Goal: Task Accomplishment & Management: Manage account settings

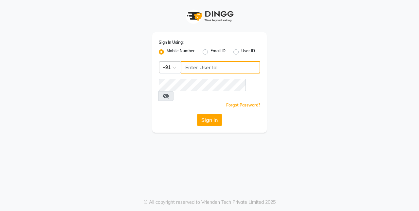
click at [190, 69] on input "Username" at bounding box center [220, 67] width 79 height 12
click at [192, 66] on input "Username" at bounding box center [220, 67] width 79 height 12
type input "9643101208"
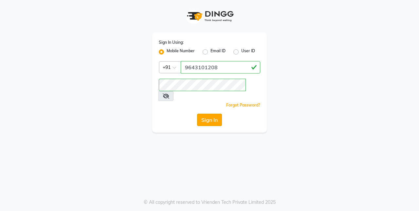
click at [209, 114] on button "Sign In" at bounding box center [209, 120] width 25 height 12
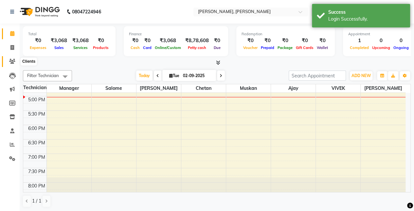
click at [14, 58] on span at bounding box center [12, 62] width 11 height 8
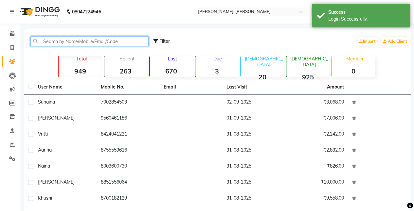
click at [62, 43] on input "text" at bounding box center [89, 41] width 118 height 10
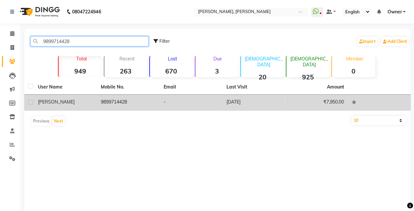
type input "9899714428"
click at [119, 98] on td "9899714428" at bounding box center [128, 103] width 63 height 16
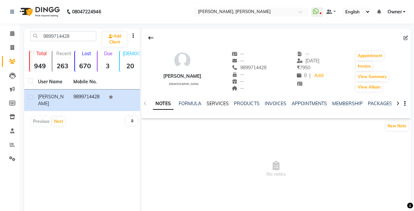
click at [209, 102] on link "SERVICES" at bounding box center [217, 104] width 22 height 6
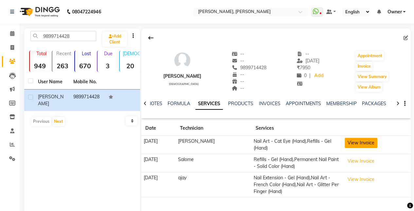
click at [353, 146] on button "View Invoice" at bounding box center [360, 143] width 33 height 10
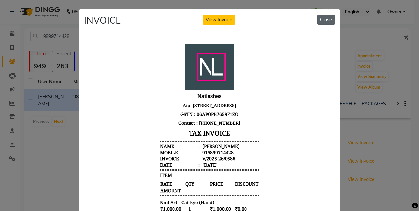
click at [325, 20] on button "Close" at bounding box center [326, 20] width 18 height 10
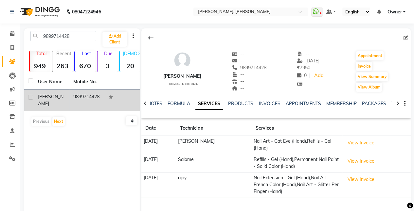
click at [63, 93] on td "[PERSON_NAME]" at bounding box center [51, 101] width 35 height 22
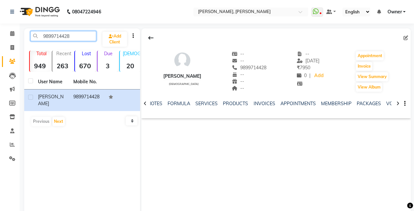
drag, startPoint x: 43, startPoint y: 36, endPoint x: 50, endPoint y: 35, distance: 6.9
drag, startPoint x: 50, startPoint y: 35, endPoint x: 42, endPoint y: 34, distance: 7.9
click at [42, 34] on input "9899714428" at bounding box center [63, 36] width 66 height 10
drag, startPoint x: 42, startPoint y: 34, endPoint x: 87, endPoint y: 43, distance: 45.7
click at [86, 43] on div "9899714428 Add Client" at bounding box center [82, 38] width 113 height 15
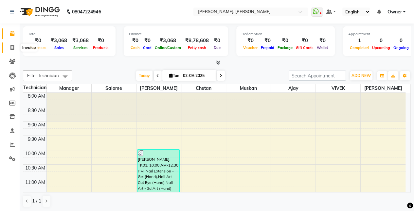
click at [13, 49] on icon at bounding box center [12, 47] width 4 height 5
select select "service"
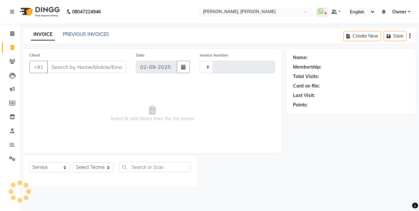
type input "0792"
select select "5749"
click at [69, 69] on input "Client" at bounding box center [86, 67] width 79 height 12
type input "9899714428"
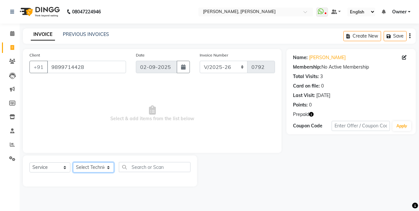
click at [109, 165] on select "Select Technician ajay Anita Chetan Manager Muskan Owner Prosanto Salome VIVEK" at bounding box center [93, 168] width 41 height 10
select select "39728"
click at [73, 163] on select "Select Technician ajay Anita Chetan Manager Muskan Owner Prosanto Salome VIVEK" at bounding box center [93, 168] width 41 height 10
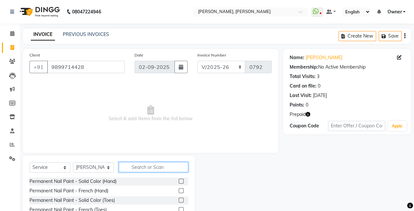
click at [139, 165] on input "text" at bounding box center [153, 167] width 69 height 10
type input "g"
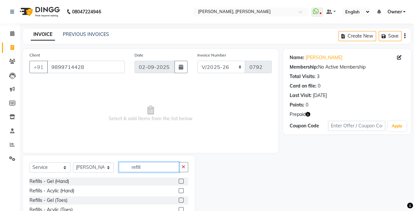
type input "refill"
click at [179, 181] on label at bounding box center [181, 181] width 5 height 5
click at [179, 181] on input "checkbox" at bounding box center [181, 182] width 4 height 4
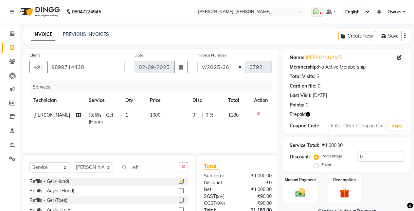
checkbox input "false"
click at [154, 166] on input "refill" at bounding box center [149, 167] width 60 height 10
type input "r"
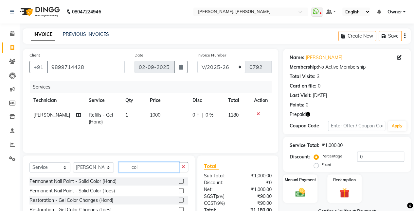
type input "col"
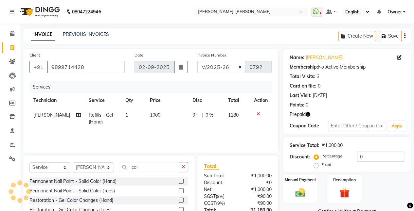
click at [179, 181] on label at bounding box center [181, 181] width 5 height 5
click at [179, 181] on input "checkbox" at bounding box center [181, 182] width 4 height 4
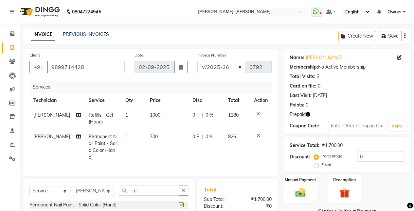
checkbox input "false"
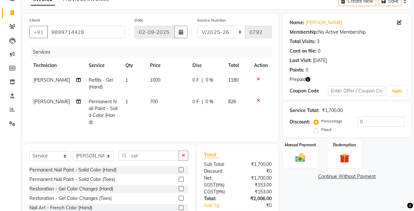
scroll to position [37, 0]
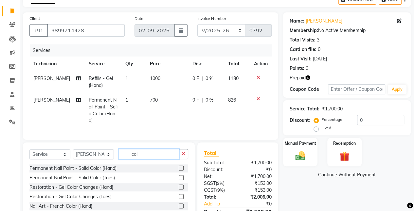
click at [161, 157] on input "col" at bounding box center [149, 154] width 60 height 10
type input "c"
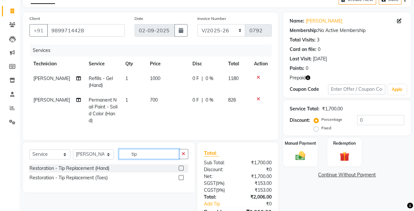
type input "tip"
click at [182, 171] on label at bounding box center [181, 168] width 5 height 5
click at [182, 171] on input "checkbox" at bounding box center [181, 169] width 4 height 4
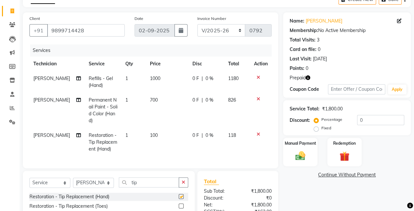
checkbox input "false"
click at [152, 188] on input "tip" at bounding box center [149, 183] width 60 height 10
type input "t"
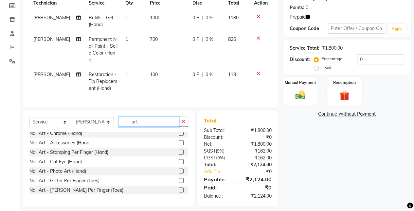
scroll to position [77, 0]
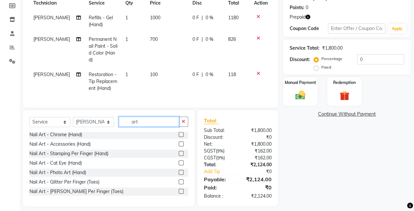
type input "art"
click at [179, 175] on label at bounding box center [181, 172] width 5 height 5
click at [179, 175] on input "checkbox" at bounding box center [181, 173] width 4 height 4
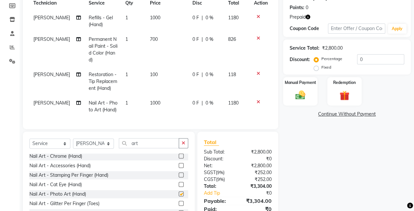
checkbox input "false"
click at [256, 102] on icon at bounding box center [258, 102] width 4 height 5
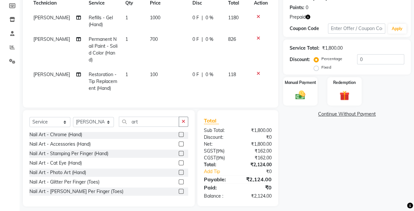
click at [179, 156] on label at bounding box center [181, 153] width 5 height 5
click at [179, 156] on input "checkbox" at bounding box center [181, 154] width 4 height 4
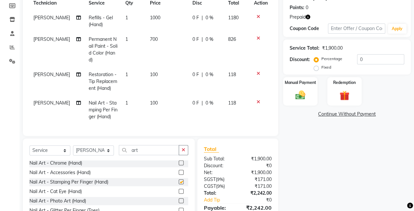
checkbox input "false"
click at [179, 175] on label at bounding box center [181, 172] width 5 height 5
click at [179, 175] on input "checkbox" at bounding box center [181, 173] width 4 height 4
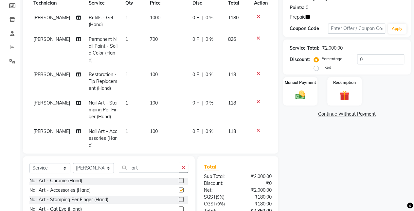
checkbox input "false"
click at [256, 129] on icon at bounding box center [258, 130] width 4 height 5
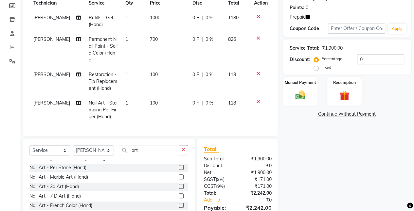
scroll to position [0, 0]
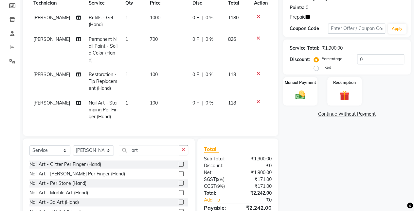
click at [179, 166] on label at bounding box center [181, 164] width 5 height 5
click at [179, 166] on input "checkbox" at bounding box center [181, 165] width 4 height 4
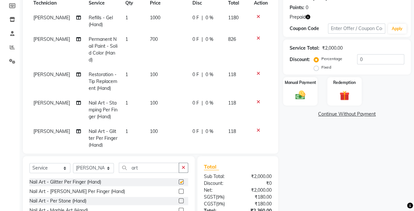
checkbox input "false"
click at [254, 102] on div at bounding box center [261, 102] width 14 height 5
click at [256, 101] on icon at bounding box center [258, 102] width 4 height 5
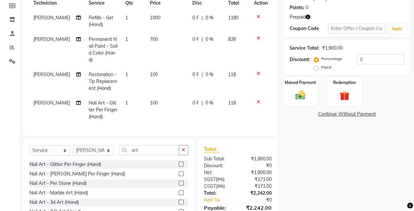
click at [157, 101] on td "100" at bounding box center [167, 110] width 43 height 28
select select "39728"
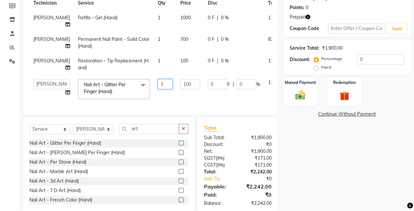
click at [158, 83] on input "1" at bounding box center [165, 84] width 15 height 10
type input "2"
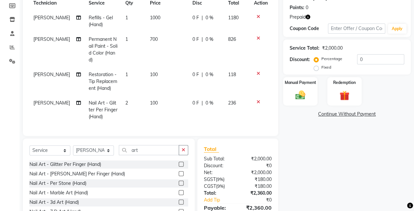
click at [161, 95] on tbody "Prosanto Refills - Gel (Hand) 1 1000 0 F | 0 % 1180 Prosanto Permanent Nail Pai…" at bounding box center [150, 67] width 242 height 114
click at [161, 95] on td "100" at bounding box center [167, 81] width 43 height 28
select select "39728"
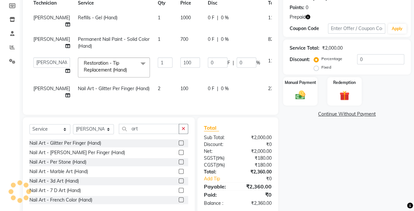
click at [161, 95] on td "2" at bounding box center [165, 92] width 23 height 22
select select "39728"
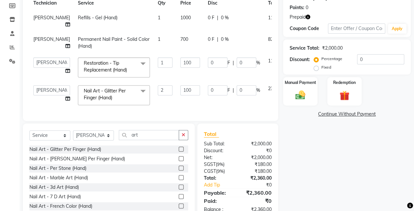
click at [161, 95] on td "2" at bounding box center [165, 95] width 23 height 28
click at [176, 96] on td "100" at bounding box center [189, 95] width 27 height 28
click at [176, 72] on td "100" at bounding box center [189, 68] width 27 height 28
click at [177, 73] on td "100" at bounding box center [189, 68] width 27 height 28
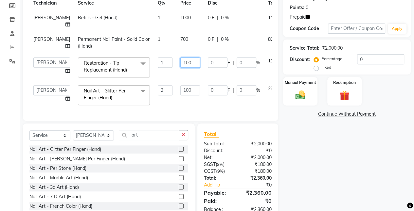
drag, startPoint x: 177, startPoint y: 73, endPoint x: 198, endPoint y: 108, distance: 41.4
click at [198, 108] on tbody "Prosanto Refills - Gel (Hand) 1 1000 0 F | 0 % 1180 Prosanto Permanent Nail Pai…" at bounding box center [166, 59] width 275 height 99
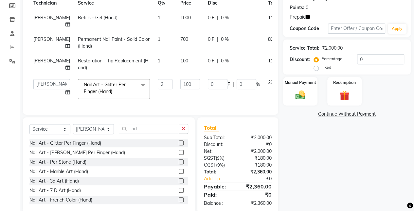
click at [198, 108] on div "Services Technician Service Qty Price Disc Total Action Prosanto Refills - Gel …" at bounding box center [150, 46] width 242 height 125
click at [180, 82] on input "100" at bounding box center [190, 84] width 20 height 10
type input "1"
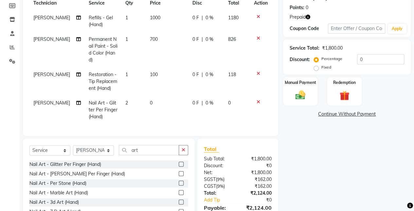
click at [150, 101] on span "0" at bounding box center [151, 103] width 3 height 6
select select "39728"
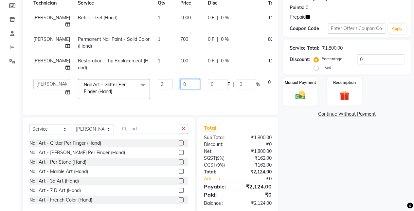
click at [180, 84] on input "0" at bounding box center [190, 84] width 20 height 10
click at [180, 88] on input "0100" at bounding box center [190, 84] width 20 height 10
click at [180, 83] on input "0100" at bounding box center [190, 84] width 20 height 10
type input "100"
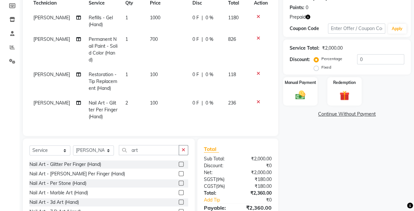
click at [189, 92] on tbody "Prosanto Refills - Gel (Hand) 1 1000 0 F | 0 % 1180 Prosanto Permanent Nail Pai…" at bounding box center [150, 67] width 242 height 114
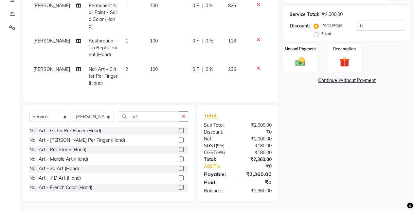
scroll to position [121, 0]
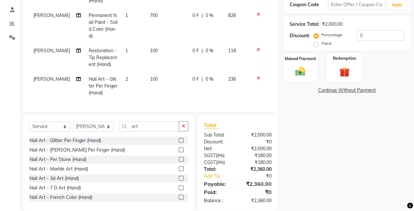
click at [337, 67] on img at bounding box center [344, 71] width 17 height 13
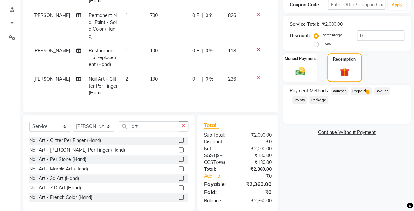
click at [363, 90] on span "Prepaid 1" at bounding box center [360, 91] width 21 height 8
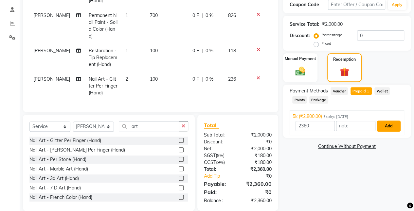
click at [389, 122] on button "Add" at bounding box center [389, 126] width 24 height 11
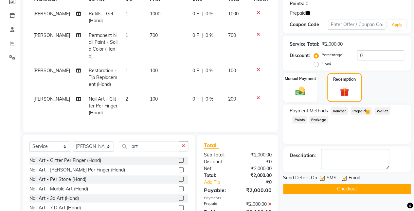
scroll to position [136, 0]
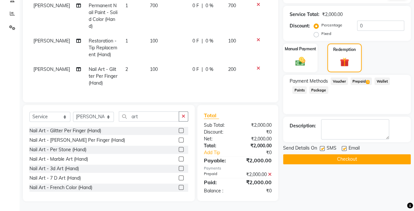
click at [352, 154] on button "Checkout" at bounding box center [347, 159] width 128 height 10
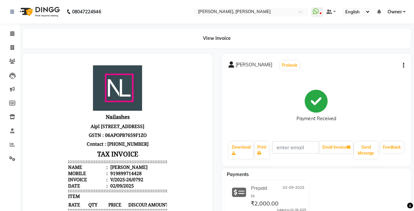
select select "service"
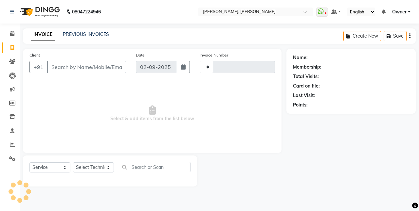
type input "0793"
select select "5749"
click at [87, 32] on link "PREVIOUS INVOICES" at bounding box center [86, 34] width 46 height 6
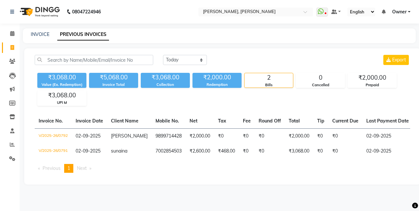
select select "5749"
select select "service"
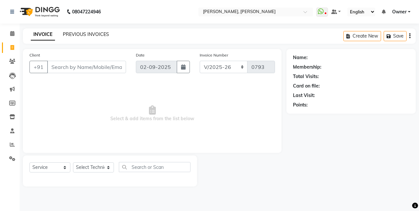
click at [72, 32] on link "PREVIOUS INVOICES" at bounding box center [86, 34] width 46 height 6
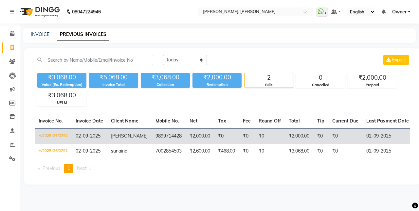
click at [97, 143] on td "02-09-2025" at bounding box center [89, 136] width 35 height 15
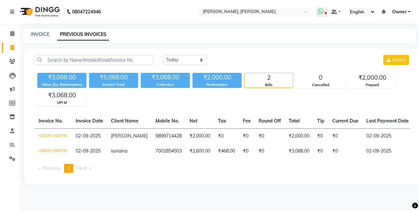
click at [323, 9] on icon at bounding box center [321, 11] width 6 height 7
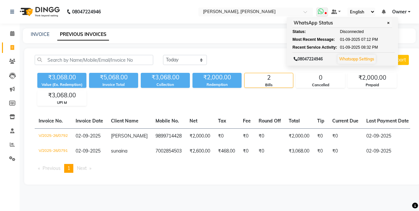
click at [322, 11] on icon at bounding box center [321, 11] width 6 height 7
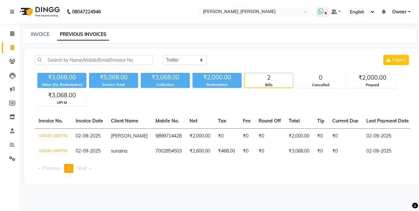
click at [322, 11] on icon at bounding box center [321, 11] width 6 height 7
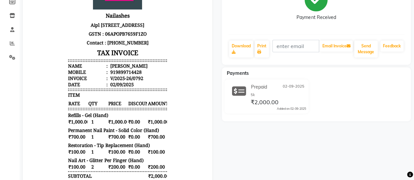
scroll to position [102, 0]
click at [366, 50] on button "Send Message" at bounding box center [366, 48] width 24 height 17
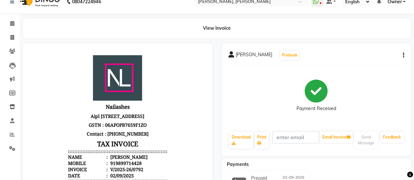
scroll to position [10, 0]
click at [315, 2] on icon at bounding box center [316, 1] width 6 height 7
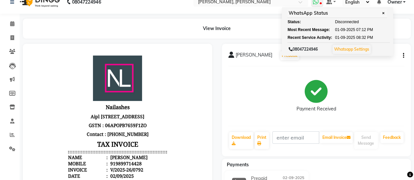
click at [315, 1] on icon at bounding box center [316, 1] width 6 height 7
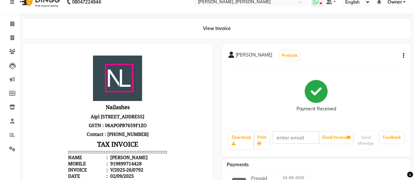
click at [317, 4] on icon at bounding box center [316, 1] width 6 height 7
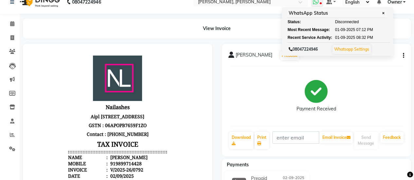
click at [355, 47] on link "Whatsapp Settings" at bounding box center [351, 49] width 35 height 5
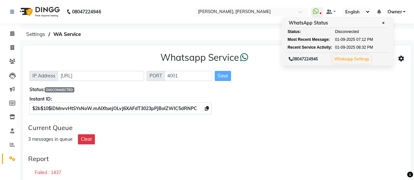
click at [309, 85] on div "Whatsapp Service IP Address http://localhost PORT 4001 Save Status: DISCONNECTE…" at bounding box center [217, 81] width 388 height 73
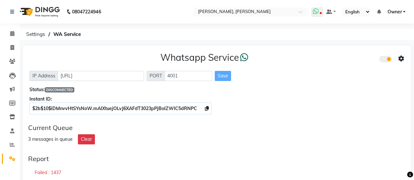
click at [318, 15] on span at bounding box center [317, 12] width 12 height 9
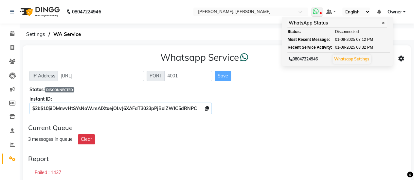
click at [318, 15] on span at bounding box center [317, 12] width 12 height 9
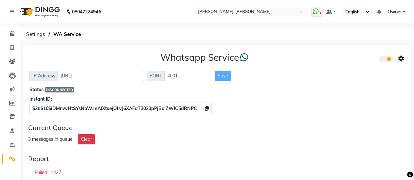
click at [384, 60] on span at bounding box center [385, 59] width 13 height 7
click at [384, 60] on input "checkbox" at bounding box center [384, 60] width 0 height 0
click at [384, 60] on span at bounding box center [385, 59] width 13 height 7
click at [384, 60] on input "checkbox" at bounding box center [384, 60] width 0 height 0
click at [402, 58] on icon at bounding box center [401, 59] width 6 height 6
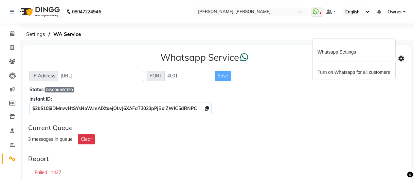
click at [402, 58] on icon at bounding box center [401, 59] width 6 height 6
click at [366, 52] on div "Whatsapp Settings" at bounding box center [353, 52] width 75 height 8
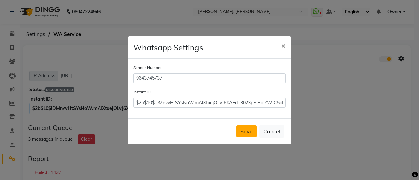
click at [251, 132] on button "Save" at bounding box center [246, 132] width 20 height 12
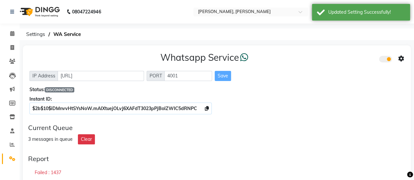
click at [312, 113] on div "Whatsapp Service IP Address http://localhost PORT 4001 Save Status: DISCONNECTE…" at bounding box center [217, 81] width 388 height 73
click at [343, 98] on div "Instant ID:" at bounding box center [216, 99] width 375 height 7
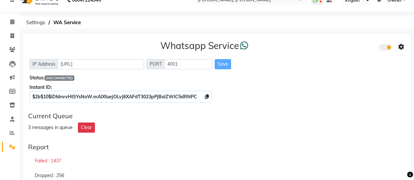
scroll to position [12, 0]
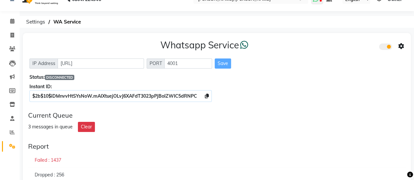
click at [320, 2] on icon at bounding box center [320, 1] width 2 height 3
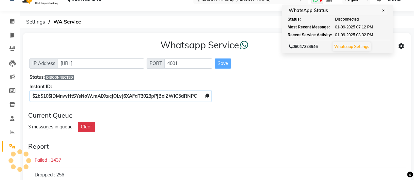
scroll to position [0, 0]
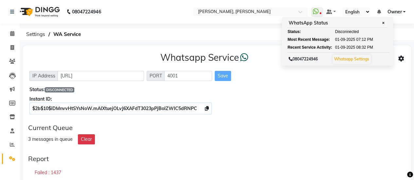
click at [238, 102] on div "Instant ID:" at bounding box center [216, 99] width 375 height 7
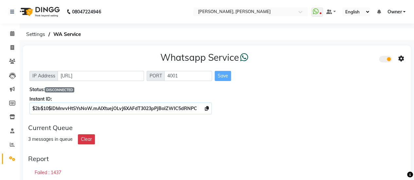
click at [226, 79] on div "Save" at bounding box center [223, 76] width 16 height 10
click at [221, 74] on div "Save" at bounding box center [223, 76] width 16 height 10
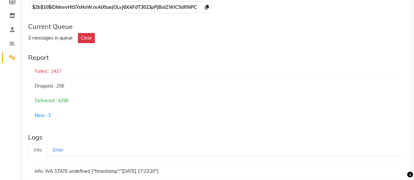
scroll to position [99, 0]
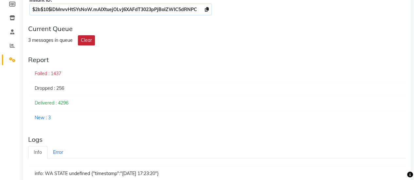
click at [88, 41] on button "Clear" at bounding box center [86, 40] width 17 height 10
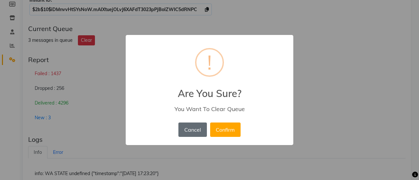
click at [190, 130] on button "Cancel" at bounding box center [192, 130] width 28 height 14
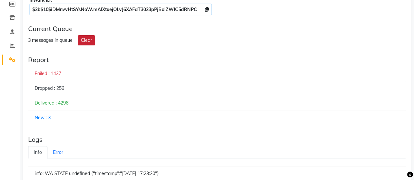
click at [86, 40] on button "Clear" at bounding box center [86, 40] width 17 height 10
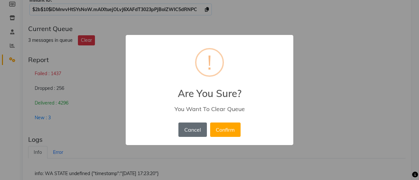
click at [190, 128] on button "Cancel" at bounding box center [192, 130] width 28 height 14
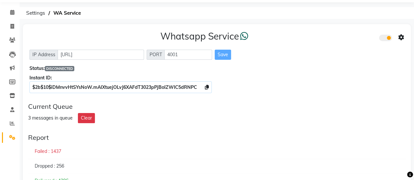
scroll to position [0, 0]
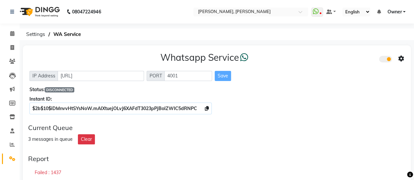
click at [305, 67] on div "Whatsapp Service IP Address http://localhost PORT 4001 Save Status: DISCONNECTE…" at bounding box center [217, 81] width 388 height 73
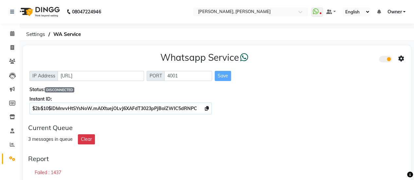
click at [64, 89] on span "DISCONNECTED" at bounding box center [59, 89] width 29 height 5
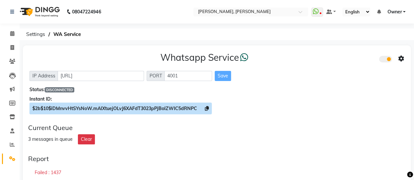
click at [128, 106] on span "$2b$10$iDMnvvHtSYsNoW.mAlXtuejOLvJ6XAFdT3023pPjBoIZWIC5dRNPC" at bounding box center [114, 109] width 165 height 6
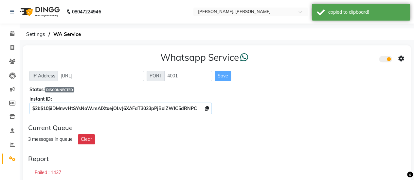
click at [297, 98] on div "Instant ID:" at bounding box center [216, 99] width 375 height 7
click at [387, 58] on span at bounding box center [385, 59] width 13 height 7
click at [384, 60] on input "checkbox" at bounding box center [384, 60] width 0 height 0
click at [387, 58] on span at bounding box center [385, 59] width 13 height 7
click at [384, 60] on input "checkbox" at bounding box center [384, 60] width 0 height 0
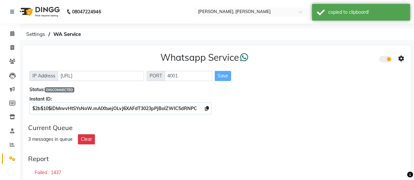
click at [387, 58] on span at bounding box center [385, 59] width 13 height 7
click at [384, 60] on input "checkbox" at bounding box center [384, 60] width 0 height 0
click at [387, 58] on span at bounding box center [385, 59] width 13 height 7
click at [384, 60] on input "checkbox" at bounding box center [384, 60] width 0 height 0
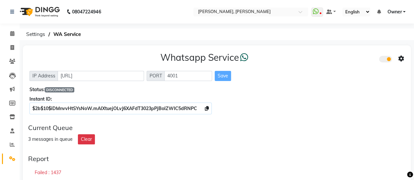
click at [400, 57] on icon at bounding box center [401, 59] width 6 height 6
click at [348, 73] on div "Turn on Whatsapp for all customers" at bounding box center [353, 72] width 75 height 8
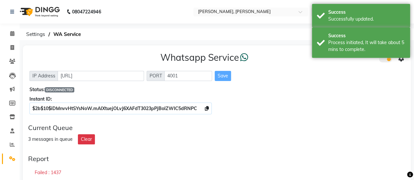
click at [400, 59] on icon at bounding box center [401, 59] width 6 height 6
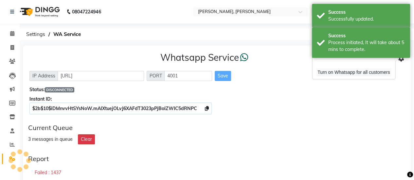
click at [347, 72] on div "Turn on Whatsapp for all customers" at bounding box center [353, 72] width 75 height 8
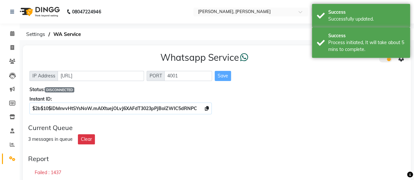
click at [399, 58] on icon at bounding box center [401, 59] width 6 height 6
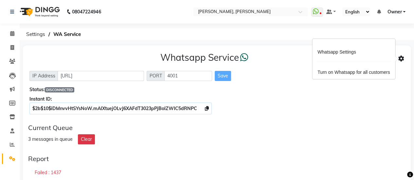
click at [300, 80] on div "IP Address http://localhost PORT 4001 Save" at bounding box center [216, 76] width 375 height 10
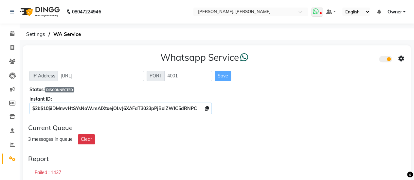
click at [319, 10] on span at bounding box center [317, 12] width 12 height 9
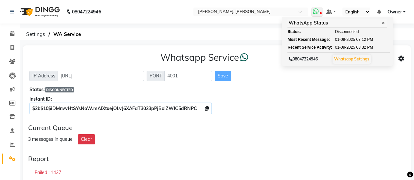
click at [348, 59] on link "Whatsapp Settings" at bounding box center [351, 59] width 35 height 5
click at [354, 57] on link "Whatsapp Settings" at bounding box center [351, 59] width 35 height 5
click at [348, 59] on link "Whatsapp Settings" at bounding box center [351, 59] width 35 height 5
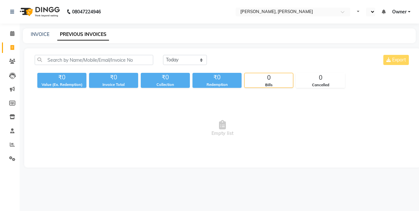
select select "en"
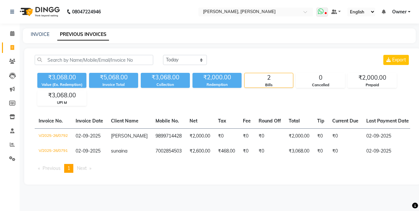
click at [320, 11] on icon at bounding box center [321, 11] width 6 height 7
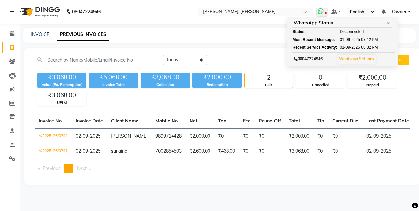
click at [320, 11] on icon at bounding box center [321, 11] width 6 height 7
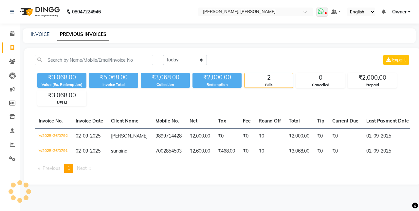
click at [320, 11] on icon at bounding box center [321, 11] width 6 height 7
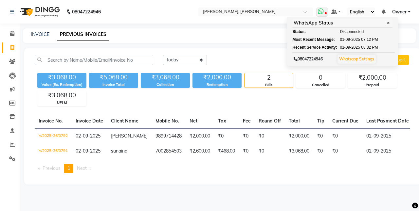
click at [320, 11] on icon at bounding box center [321, 11] width 6 height 7
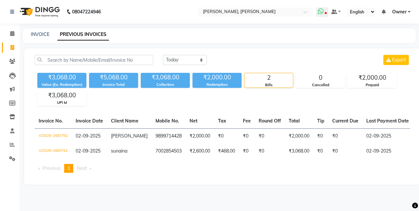
click at [320, 11] on icon at bounding box center [321, 11] width 6 height 7
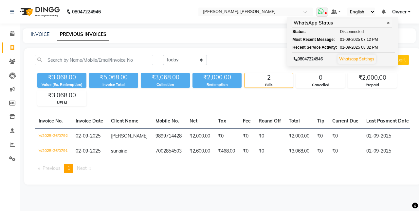
click at [360, 57] on link "Whatsapp Settings" at bounding box center [356, 59] width 35 height 5
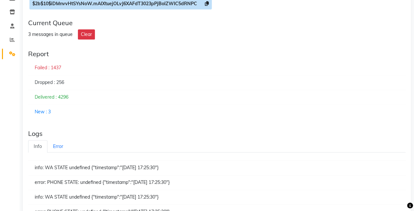
scroll to position [106, 0]
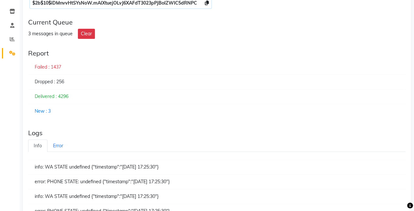
click at [44, 111] on div "New : 3" at bounding box center [216, 111] width 377 height 15
click at [59, 142] on link "Error" at bounding box center [57, 146] width 21 height 13
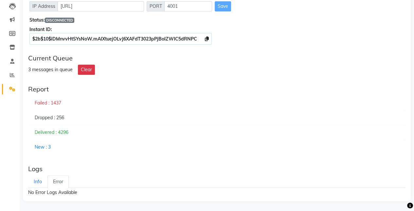
scroll to position [69, 0]
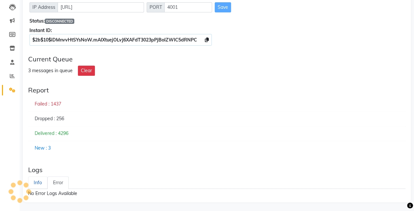
click at [39, 183] on link "Info" at bounding box center [37, 183] width 19 height 13
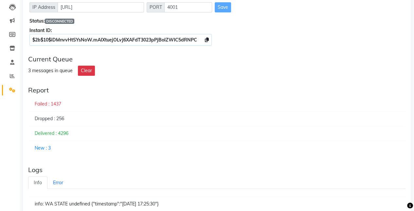
scroll to position [0, 0]
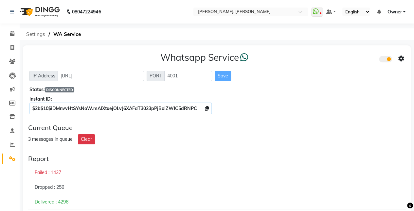
click at [37, 32] on span "Settings" at bounding box center [36, 34] width 26 height 12
click at [110, 71] on input "http://localhost" at bounding box center [101, 76] width 86 height 10
click at [116, 75] on input "http://localhost" at bounding box center [101, 76] width 86 height 10
click at [400, 59] on icon at bounding box center [401, 59] width 6 height 6
click at [357, 51] on div "Whatsapp Settings" at bounding box center [353, 52] width 75 height 8
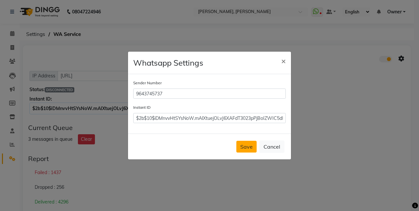
click at [244, 145] on button "Save" at bounding box center [246, 147] width 20 height 12
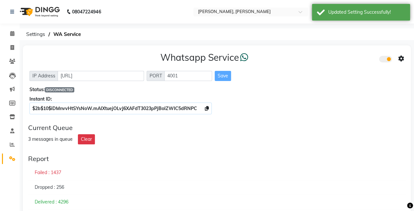
click at [327, 49] on div "Whatsapp Service IP Address http://localhost PORT 4001 Save Status: DISCONNECTE…" at bounding box center [217, 81] width 388 height 73
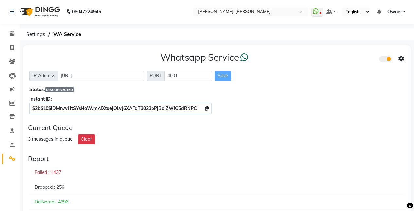
drag, startPoint x: 327, startPoint y: 49, endPoint x: 327, endPoint y: 40, distance: 8.5
click at [327, 40] on div "08047224946 Select Location × Nailashes, Aipl Joystreet WhatsApp Status ✕ Statu…" at bounding box center [207, 214] width 414 height 428
drag, startPoint x: 327, startPoint y: 40, endPoint x: 317, endPoint y: 15, distance: 27.2
click at [317, 15] on span at bounding box center [317, 12] width 12 height 9
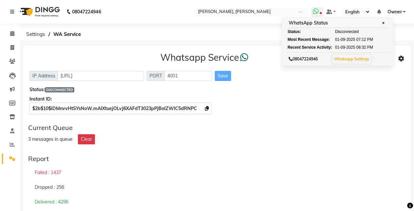
click at [317, 15] on span at bounding box center [317, 12] width 12 height 9
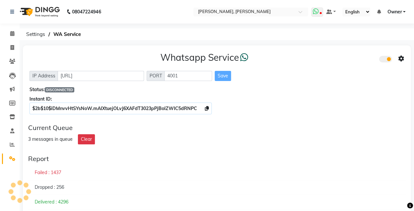
click at [317, 15] on span at bounding box center [317, 12] width 12 height 9
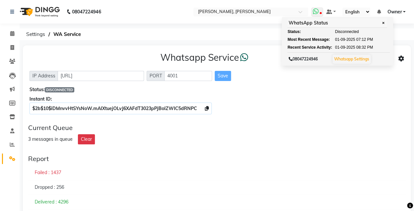
drag, startPoint x: 317, startPoint y: 15, endPoint x: 317, endPoint y: 11, distance: 3.9
click at [317, 11] on span at bounding box center [317, 12] width 12 height 9
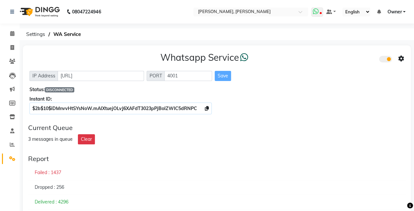
click at [317, 11] on icon at bounding box center [316, 11] width 6 height 7
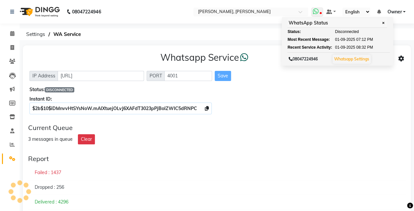
click at [317, 11] on icon at bounding box center [316, 11] width 6 height 7
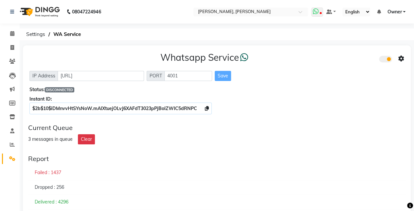
click at [317, 11] on icon at bounding box center [316, 11] width 6 height 7
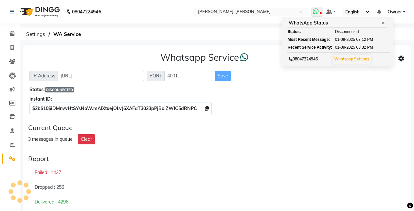
click at [317, 11] on icon at bounding box center [316, 11] width 6 height 7
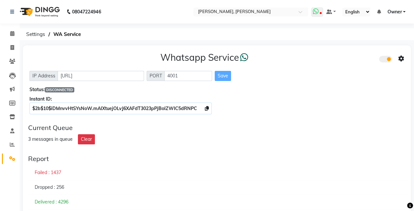
click at [317, 11] on icon at bounding box center [316, 11] width 6 height 7
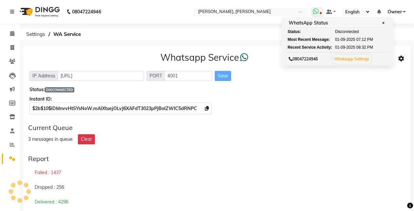
click at [317, 11] on icon at bounding box center [316, 11] width 6 height 7
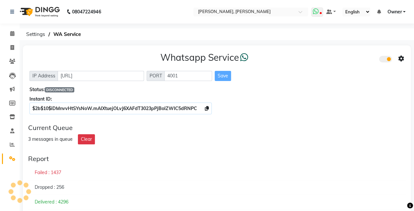
click at [317, 11] on icon at bounding box center [316, 11] width 6 height 7
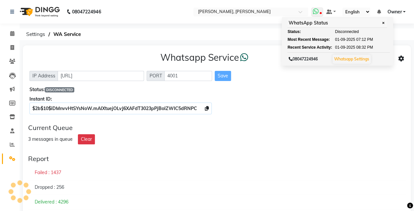
click at [317, 11] on icon at bounding box center [316, 11] width 6 height 7
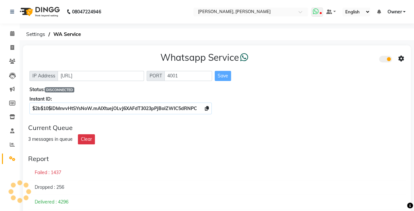
click at [317, 11] on icon at bounding box center [316, 11] width 6 height 7
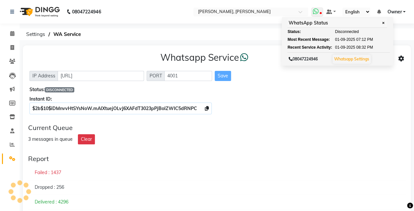
click at [317, 11] on icon at bounding box center [316, 11] width 6 height 7
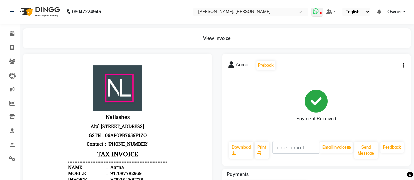
click at [317, 10] on icon at bounding box center [316, 11] width 6 height 7
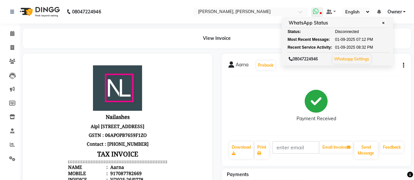
click at [317, 10] on icon at bounding box center [316, 11] width 6 height 7
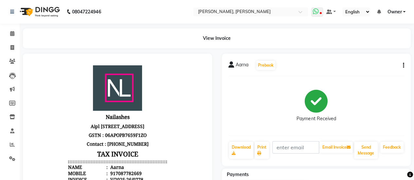
click at [317, 10] on icon at bounding box center [316, 11] width 6 height 7
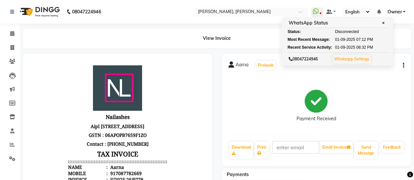
click at [334, 107] on div "Payment Received" at bounding box center [315, 106] width 39 height 32
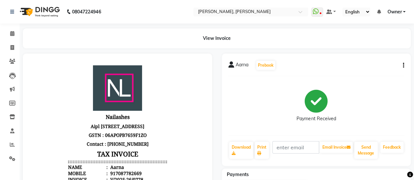
click at [334, 107] on div "Payment Received" at bounding box center [315, 106] width 39 height 32
click at [333, 108] on div "Payment Received" at bounding box center [315, 106] width 39 height 32
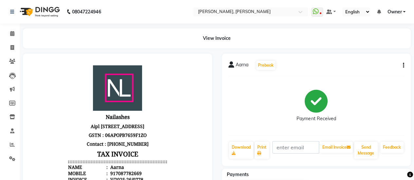
drag, startPoint x: 333, startPoint y: 108, endPoint x: 365, endPoint y: 81, distance: 41.6
click at [365, 81] on div "Aarna Prebook Payment Received Download Print Email Invoice Send Message Feedba…" at bounding box center [316, 110] width 189 height 113
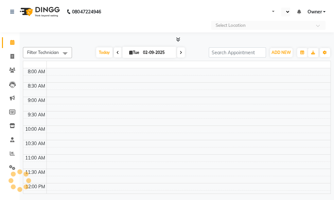
select select "en"
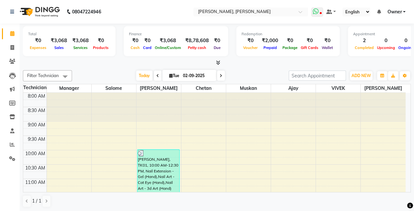
click at [317, 11] on icon at bounding box center [316, 11] width 6 height 7
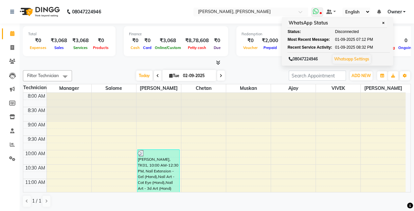
click at [339, 30] on span "Disconnected" at bounding box center [347, 32] width 24 height 6
click at [326, 120] on div at bounding box center [338, 107] width 44 height 28
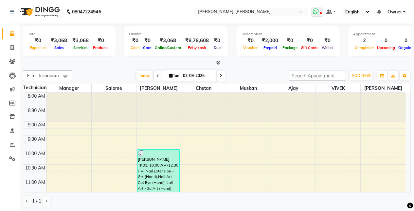
click at [319, 12] on icon at bounding box center [316, 11] width 6 height 7
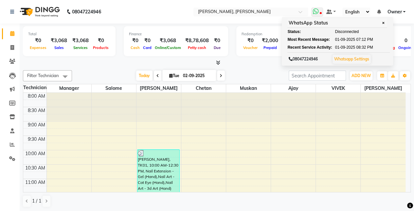
click at [319, 12] on icon at bounding box center [316, 11] width 6 height 7
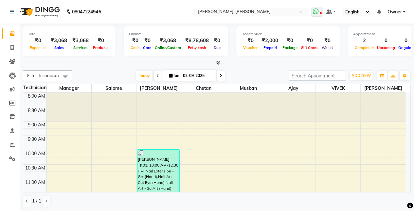
click at [319, 12] on icon at bounding box center [316, 11] width 6 height 7
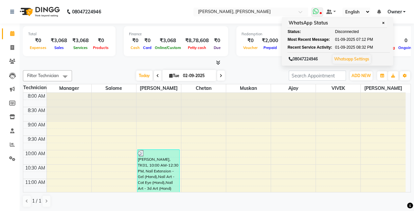
click at [339, 30] on span "Disconnected" at bounding box center [347, 32] width 24 height 6
click at [317, 13] on icon at bounding box center [316, 11] width 6 height 7
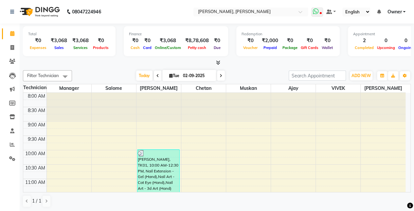
click at [317, 13] on icon at bounding box center [316, 11] width 6 height 7
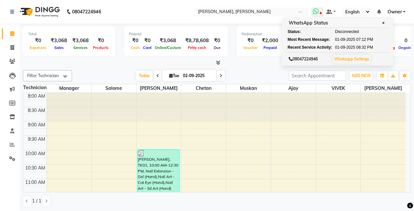
click at [317, 13] on icon at bounding box center [316, 11] width 6 height 7
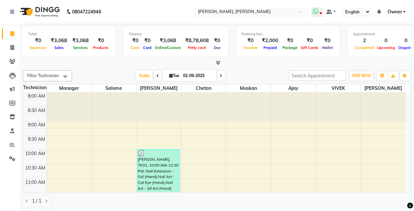
click at [317, 13] on icon at bounding box center [316, 11] width 6 height 7
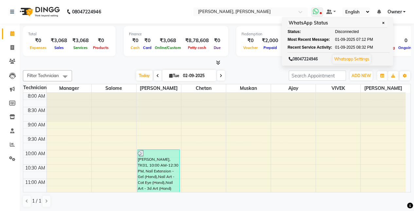
click at [317, 13] on icon at bounding box center [316, 11] width 6 height 7
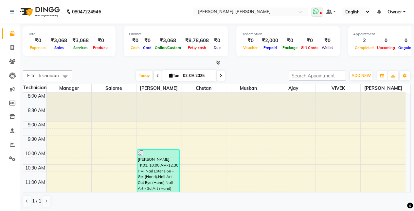
click at [317, 13] on icon at bounding box center [316, 11] width 6 height 7
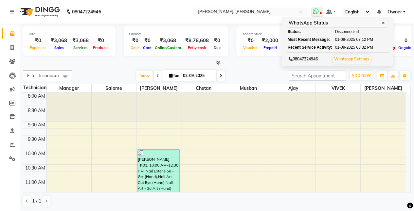
click at [317, 13] on icon at bounding box center [316, 11] width 6 height 7
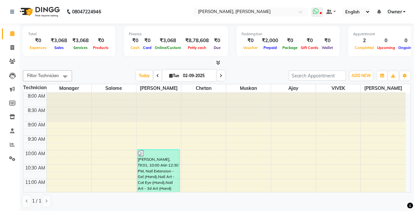
click at [317, 13] on icon at bounding box center [316, 11] width 6 height 7
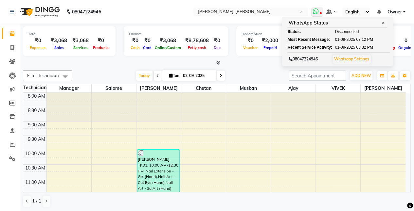
click at [339, 60] on link "Whatsapp Settings" at bounding box center [351, 59] width 35 height 5
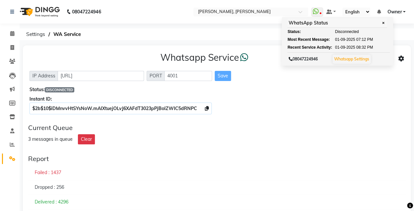
click at [151, 76] on span "PORT" at bounding box center [156, 76] width 18 height 10
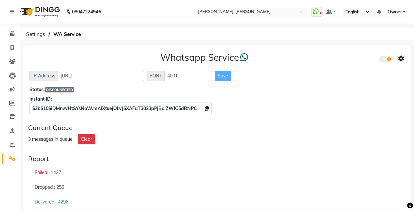
click at [151, 76] on span "PORT" at bounding box center [156, 76] width 18 height 10
click at [124, 74] on input "[URL]" at bounding box center [101, 76] width 86 height 10
click at [339, 60] on span at bounding box center [385, 59] width 13 height 7
click at [339, 60] on input "checkbox" at bounding box center [384, 60] width 0 height 0
click at [320, 10] on span at bounding box center [317, 12] width 12 height 9
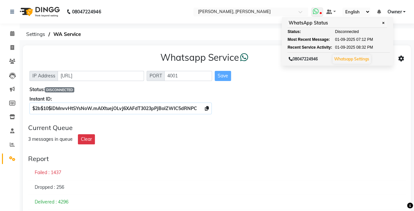
click at [320, 10] on span at bounding box center [317, 12] width 12 height 9
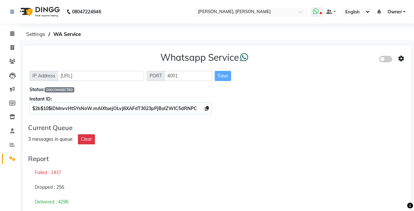
click at [320, 10] on span at bounding box center [317, 12] width 12 height 9
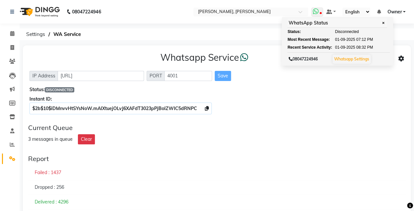
click at [314, 12] on icon at bounding box center [316, 11] width 6 height 7
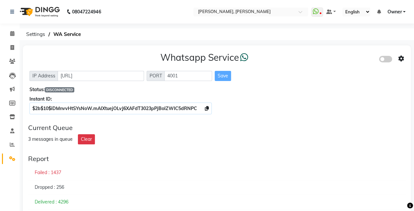
click at [339, 54] on div "Whatsapp Service" at bounding box center [216, 59] width 375 height 14
click at [339, 56] on div at bounding box center [390, 58] width 13 height 7
click at [339, 58] on span at bounding box center [385, 59] width 13 height 7
click at [339, 60] on input "checkbox" at bounding box center [384, 60] width 0 height 0
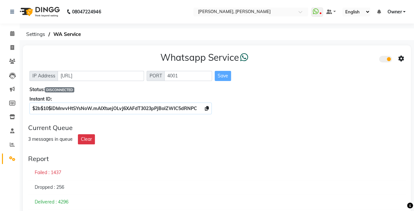
click at [339, 60] on icon at bounding box center [401, 59] width 6 height 6
click at [339, 53] on div "Whatsapp Settings" at bounding box center [353, 52] width 75 height 8
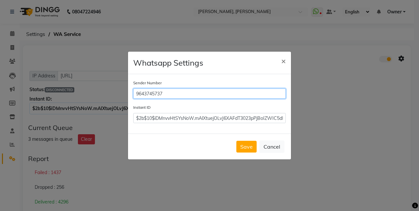
click at [185, 93] on input "9643745737" at bounding box center [209, 94] width 152 height 10
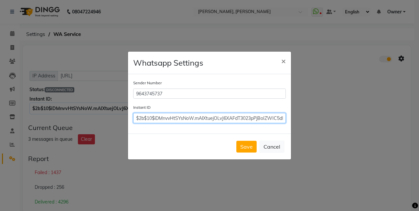
click at [230, 119] on input "$2b$10$iDMnvvHtSYsNoW.mAlXtuejOLvJ6XAFdT3023pPjBoIZWIC5dRNPC" at bounding box center [209, 118] width 152 height 10
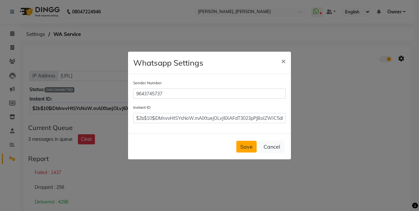
click at [246, 146] on button "Save" at bounding box center [246, 147] width 20 height 12
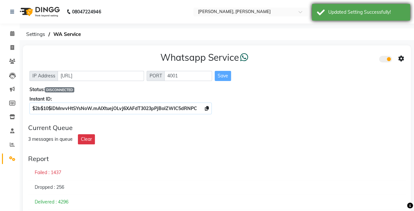
click at [339, 13] on div "Updated Setting Successfully!" at bounding box center [366, 12] width 77 height 7
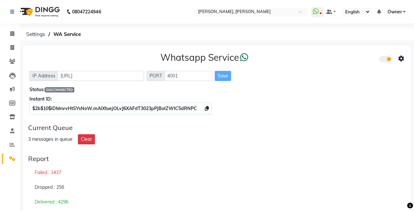
click at [339, 11] on icon at bounding box center [379, 11] width 4 height 5
click at [319, 13] on span at bounding box center [317, 12] width 12 height 9
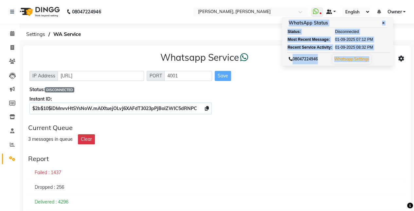
drag, startPoint x: 319, startPoint y: 13, endPoint x: 329, endPoint y: 12, distance: 10.2
click at [329, 12] on ul "WhatsApp Status ✕ Status: Disconnected Most Recent Message: 01-09-2025 07:12 PM…" at bounding box center [359, 12] width 97 height 9
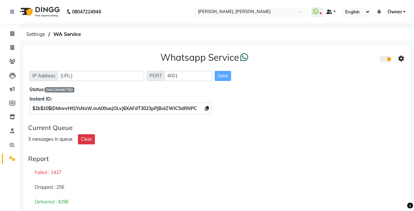
click at [329, 12] on span at bounding box center [329, 11] width 6 height 5
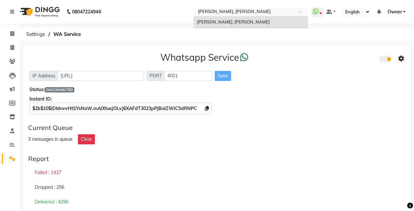
click at [298, 9] on div at bounding box center [250, 12] width 115 height 7
click at [302, 10] on div at bounding box center [250, 12] width 115 height 7
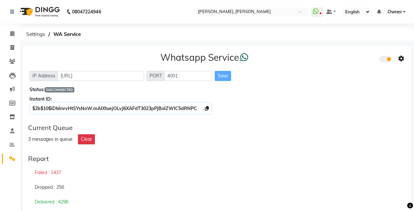
click at [294, 56] on div "Whatsapp Service" at bounding box center [216, 59] width 375 height 14
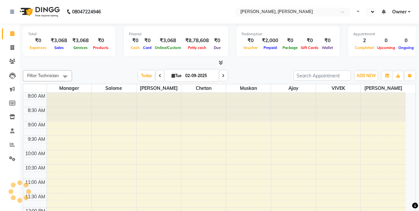
select select "en"
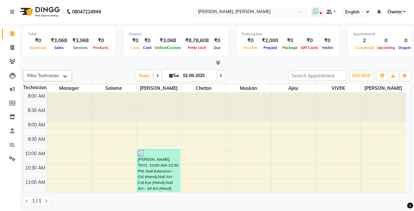
click at [317, 13] on icon at bounding box center [316, 11] width 6 height 7
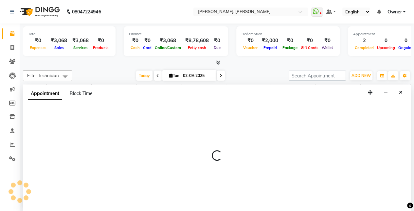
scroll to position [0, 0]
select select "50117"
select select "555"
select select "tentative"
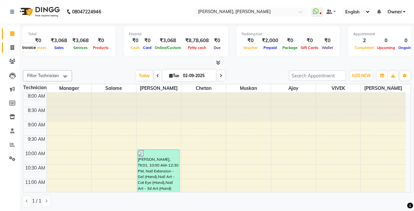
click at [11, 48] on icon at bounding box center [12, 47] width 4 height 5
select select "service"
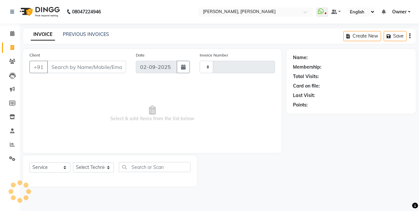
type input "0793"
select select "5749"
click at [13, 60] on icon at bounding box center [12, 61] width 6 height 5
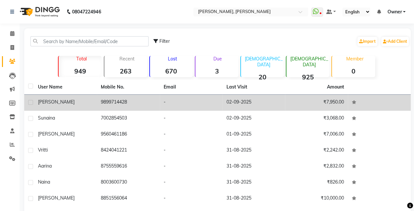
click at [117, 101] on td "9899714428" at bounding box center [128, 103] width 63 height 16
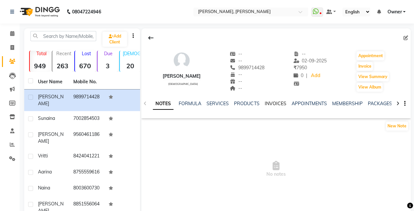
click at [271, 103] on link "INVOICES" at bounding box center [275, 104] width 22 height 6
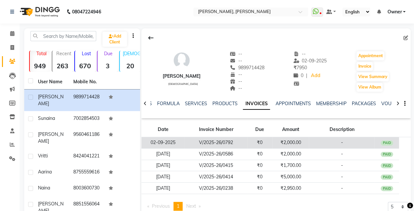
click at [272, 144] on td "₹2,000.00" at bounding box center [290, 142] width 37 height 11
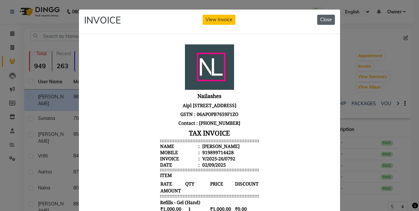
click at [323, 21] on button "Close" at bounding box center [326, 20] width 18 height 10
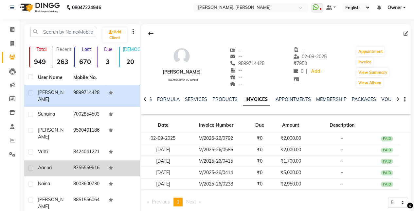
scroll to position [3, 0]
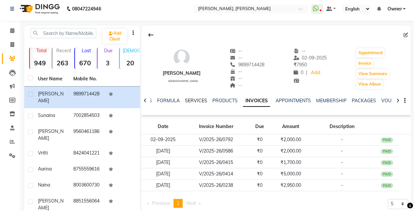
click at [199, 98] on link "SERVICES" at bounding box center [196, 101] width 22 height 6
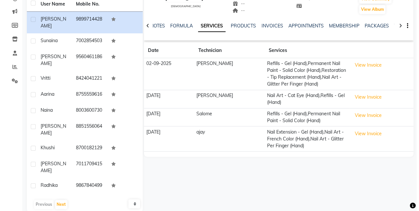
scroll to position [78, 0]
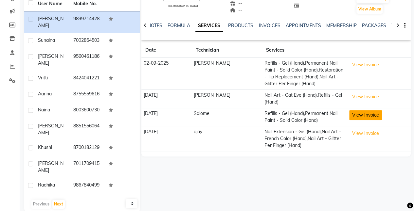
click at [339, 113] on button "View Invoice" at bounding box center [365, 115] width 33 height 10
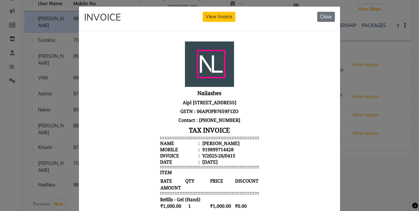
scroll to position [0, 0]
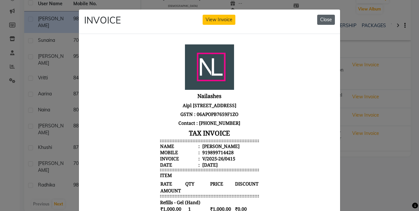
click at [328, 17] on button "Close" at bounding box center [326, 20] width 18 height 10
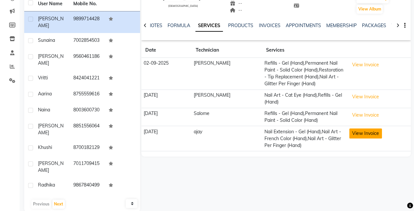
click at [339, 135] on button "View Invoice" at bounding box center [365, 134] width 33 height 10
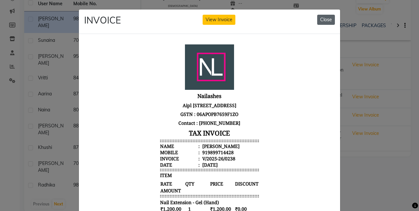
click at [327, 20] on button "Close" at bounding box center [326, 20] width 18 height 10
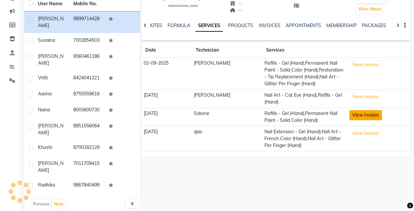
click at [339, 115] on button "View Invoice" at bounding box center [365, 115] width 33 height 10
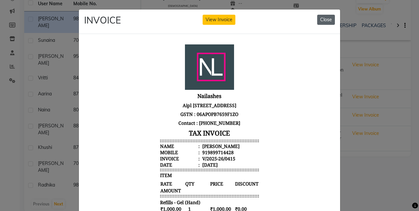
click at [321, 18] on button "Close" at bounding box center [326, 20] width 18 height 10
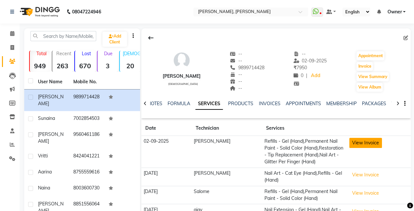
click at [339, 144] on button "View Invoice" at bounding box center [365, 143] width 33 height 10
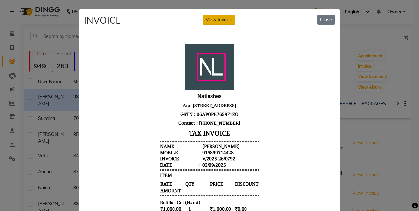
click at [213, 20] on button "View Invoice" at bounding box center [219, 20] width 33 height 10
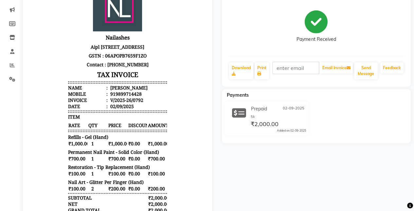
scroll to position [56, 0]
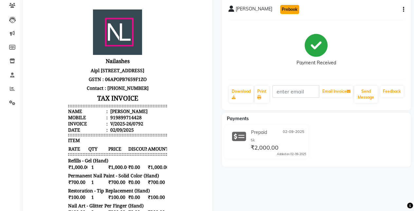
click at [280, 9] on button "Prebook" at bounding box center [289, 9] width 19 height 9
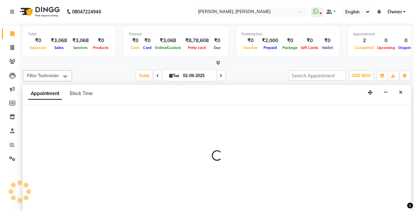
select select "39728"
select select "tentative"
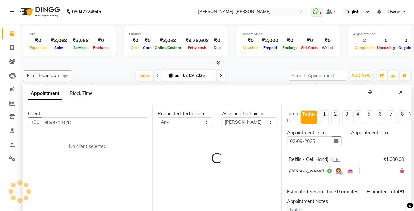
scroll to position [0, 0]
select select "540"
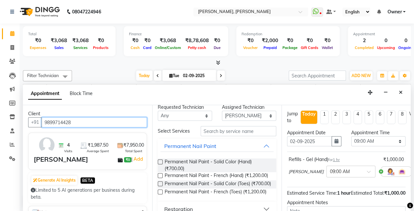
scroll to position [0, 0]
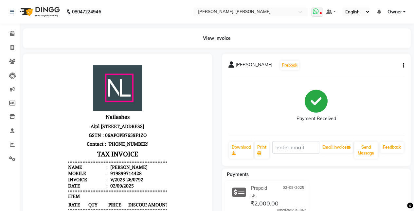
click at [316, 9] on icon at bounding box center [316, 11] width 6 height 7
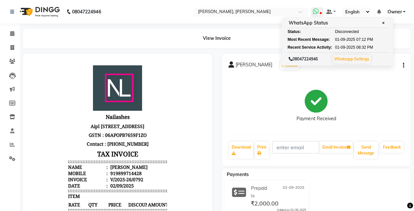
click at [335, 29] on div "Status: Disconnected" at bounding box center [337, 32] width 100 height 6
click at [339, 33] on span "Disconnected" at bounding box center [347, 32] width 24 height 6
click at [339, 11] on span "Owner" at bounding box center [394, 12] width 14 height 7
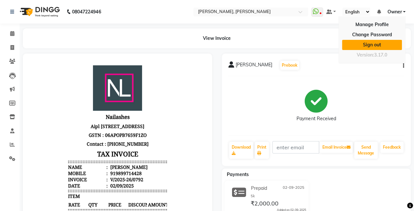
click at [339, 41] on link "Sign out" at bounding box center [372, 45] width 60 height 10
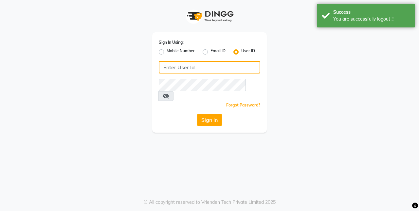
click at [224, 66] on input "Username" at bounding box center [209, 67] width 101 height 12
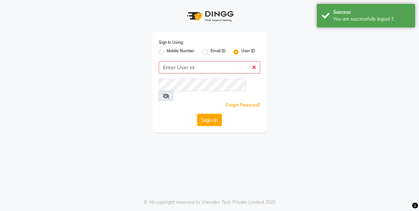
click at [167, 50] on label "Mobile Number" at bounding box center [181, 52] width 28 height 8
click at [167, 50] on input "Mobile Number" at bounding box center [169, 50] width 4 height 4
radio input "true"
radio input "false"
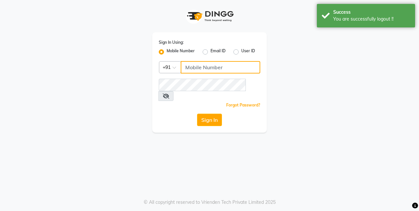
click at [194, 66] on input "Username" at bounding box center [220, 67] width 79 height 12
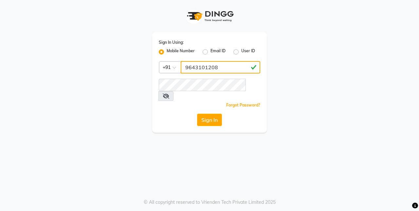
type input "9643101208"
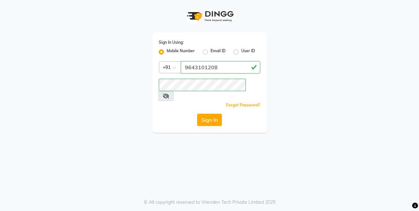
click at [169, 94] on icon at bounding box center [166, 96] width 7 height 5
click at [168, 94] on icon at bounding box center [166, 96] width 6 height 5
click at [206, 114] on button "Sign In" at bounding box center [209, 120] width 25 height 12
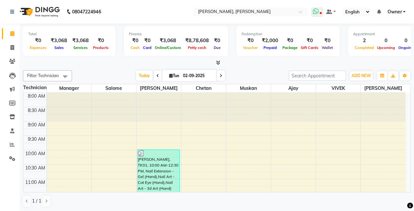
click at [316, 13] on icon at bounding box center [316, 11] width 6 height 7
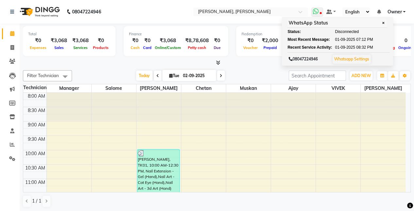
click at [339, 59] on link "Whatsapp Settings" at bounding box center [351, 59] width 35 height 5
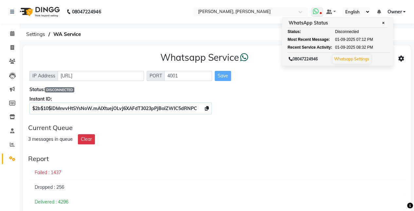
click at [339, 21] on span "✕" at bounding box center [383, 23] width 6 height 5
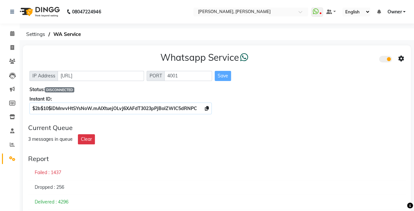
click at [339, 57] on span at bounding box center [385, 59] width 13 height 7
click at [339, 60] on input "checkbox" at bounding box center [384, 60] width 0 height 0
click at [339, 57] on span at bounding box center [385, 59] width 13 height 7
click at [339, 60] on input "checkbox" at bounding box center [384, 60] width 0 height 0
click at [339, 57] on span at bounding box center [385, 59] width 13 height 7
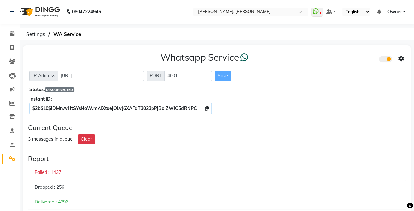
click at [339, 60] on input "checkbox" at bounding box center [384, 60] width 0 height 0
click at [339, 57] on span at bounding box center [385, 59] width 13 height 7
click at [339, 60] on input "checkbox" at bounding box center [384, 60] width 0 height 0
click at [339, 57] on span at bounding box center [385, 59] width 13 height 7
click at [339, 60] on input "checkbox" at bounding box center [384, 60] width 0 height 0
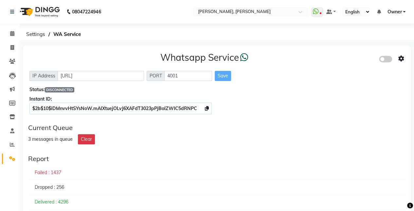
click at [339, 57] on span at bounding box center [385, 59] width 13 height 7
click at [339, 60] on input "checkbox" at bounding box center [384, 60] width 0 height 0
click at [339, 57] on span at bounding box center [385, 59] width 13 height 7
click at [339, 60] on input "checkbox" at bounding box center [384, 60] width 0 height 0
click at [339, 57] on span at bounding box center [385, 59] width 13 height 7
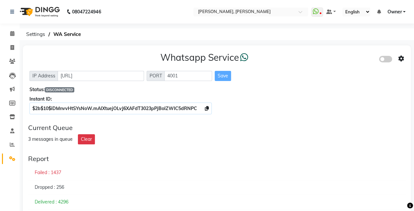
click at [339, 60] on input "checkbox" at bounding box center [384, 60] width 0 height 0
click at [339, 57] on span at bounding box center [385, 59] width 13 height 7
click at [339, 60] on input "checkbox" at bounding box center [384, 60] width 0 height 0
click at [339, 57] on span at bounding box center [385, 59] width 13 height 7
click at [339, 60] on input "checkbox" at bounding box center [384, 60] width 0 height 0
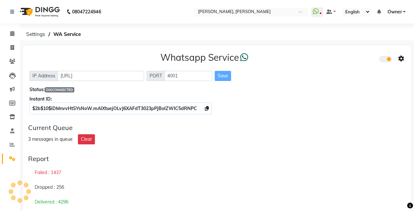
click at [339, 57] on span at bounding box center [385, 59] width 13 height 7
click at [339, 60] on input "checkbox" at bounding box center [384, 60] width 0 height 0
click at [339, 57] on span at bounding box center [385, 59] width 13 height 7
click at [339, 60] on input "checkbox" at bounding box center [384, 60] width 0 height 0
click at [339, 57] on span at bounding box center [385, 59] width 13 height 7
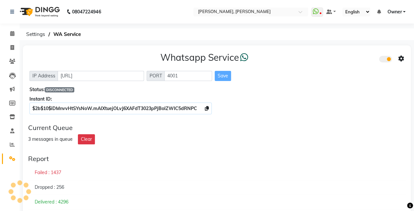
click at [339, 60] on input "checkbox" at bounding box center [384, 60] width 0 height 0
click at [339, 57] on span at bounding box center [385, 59] width 13 height 7
click at [339, 60] on input "checkbox" at bounding box center [384, 60] width 0 height 0
click at [339, 56] on icon at bounding box center [401, 59] width 6 height 6
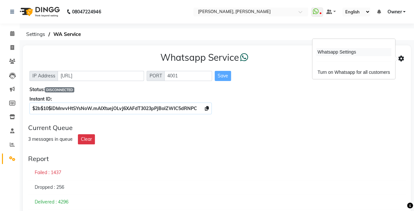
click at [339, 53] on div "Whatsapp Settings" at bounding box center [353, 52] width 75 height 8
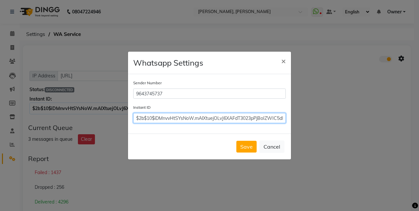
click at [264, 118] on input "$2b$10$iDMnvvHtSYsNoW.mAlXtuejOLvJ6XAFdT3023pPjBoIZWIC5dRNPC" at bounding box center [209, 118] width 152 height 10
click at [283, 116] on input "$2b$10$iDMnvvHtSYsNoW.mAlXtuejOLvJ6XAFdT3023pPjBoIZWIC5dRNPC" at bounding box center [209, 118] width 152 height 10
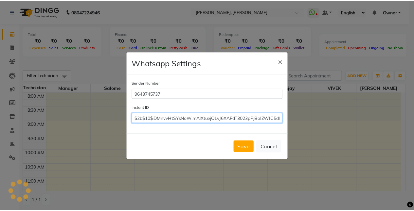
scroll to position [256, 0]
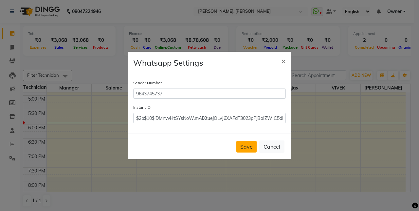
click at [255, 147] on button "Save" at bounding box center [246, 147] width 20 height 12
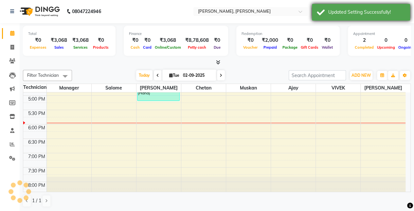
click at [338, 16] on div "Updated Setting Successfully!" at bounding box center [361, 12] width 98 height 17
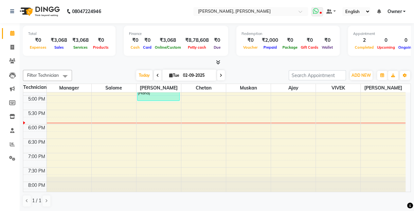
click at [316, 10] on icon at bounding box center [316, 11] width 6 height 7
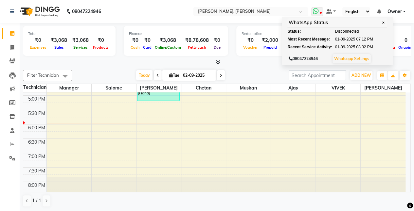
click at [316, 10] on icon at bounding box center [316, 11] width 6 height 7
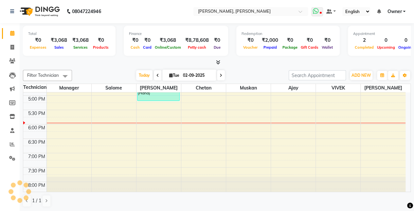
click at [316, 10] on icon at bounding box center [316, 11] width 6 height 7
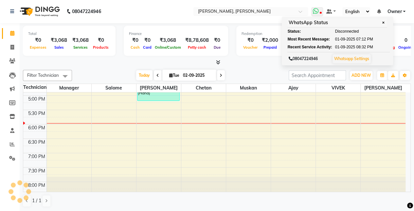
click at [316, 10] on icon at bounding box center [316, 11] width 6 height 7
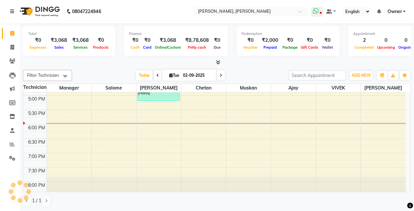
click at [316, 10] on icon at bounding box center [316, 11] width 6 height 7
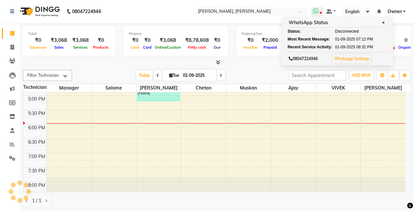
click at [316, 10] on icon at bounding box center [316, 11] width 6 height 7
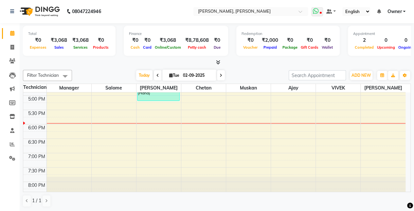
click at [316, 11] on icon at bounding box center [316, 11] width 6 height 7
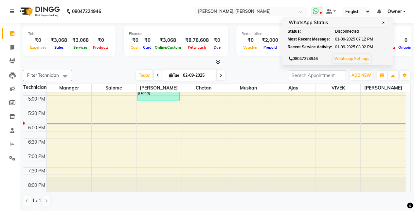
click at [316, 11] on icon at bounding box center [316, 11] width 6 height 7
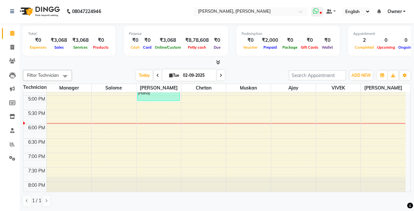
click at [316, 13] on icon at bounding box center [316, 11] width 6 height 7
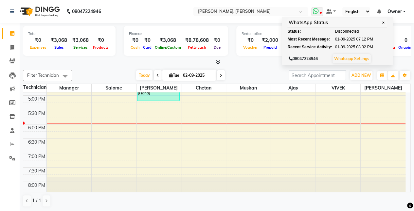
click at [317, 10] on icon at bounding box center [316, 11] width 6 height 7
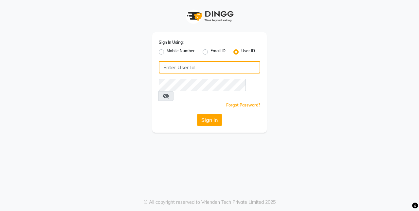
click at [202, 65] on input "Username" at bounding box center [209, 67] width 101 height 12
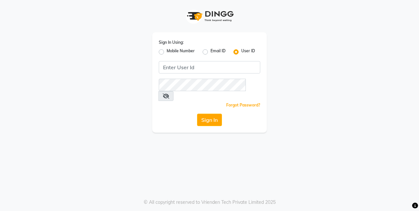
click at [167, 50] on label "Mobile Number" at bounding box center [181, 52] width 28 height 8
click at [167, 50] on input "Mobile Number" at bounding box center [169, 50] width 4 height 4
radio input "true"
radio input "false"
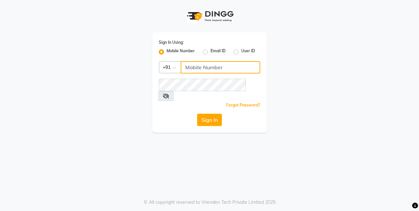
click at [199, 70] on input "Username" at bounding box center [220, 67] width 79 height 12
drag, startPoint x: 199, startPoint y: 70, endPoint x: 219, endPoint y: 162, distance: 94.1
click at [219, 162] on div "Sign In Using: Mobile Number Email ID User ID Country Code × +91 Remember me Fo…" at bounding box center [209, 105] width 419 height 211
click at [223, 66] on input "Username" at bounding box center [220, 67] width 79 height 12
type input "9643101208"
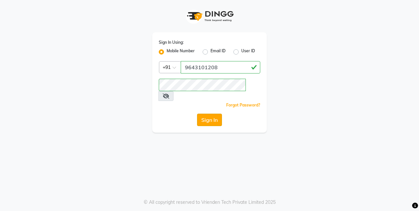
click at [209, 114] on button "Sign In" at bounding box center [209, 120] width 25 height 12
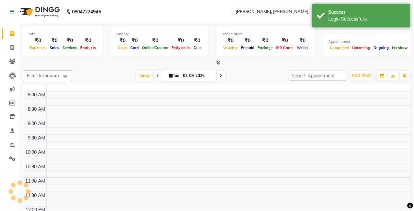
select select "en"
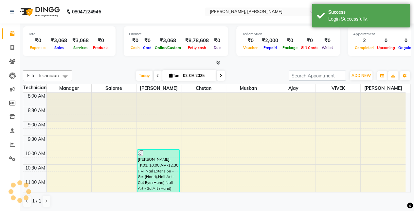
scroll to position [268, 0]
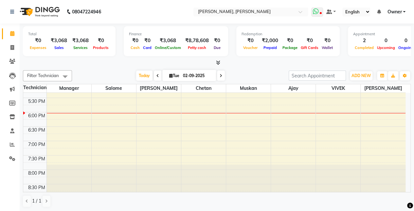
click at [315, 12] on icon at bounding box center [316, 11] width 6 height 7
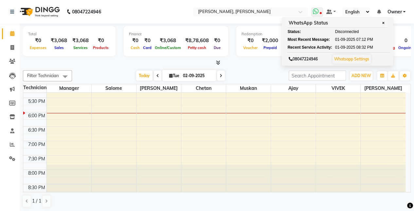
click at [385, 22] on span "✕" at bounding box center [383, 23] width 6 height 5
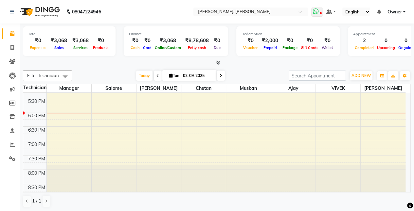
click at [319, 11] on span at bounding box center [317, 12] width 12 height 9
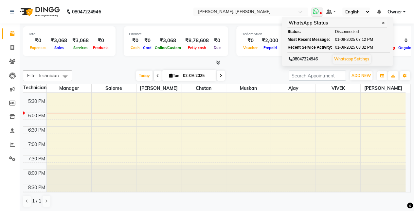
click at [383, 23] on span "✕" at bounding box center [383, 23] width 6 height 5
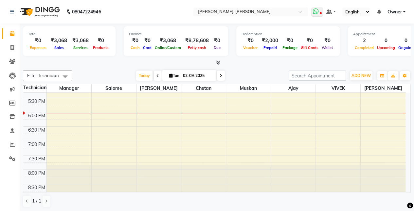
click at [317, 10] on icon at bounding box center [316, 11] width 6 height 7
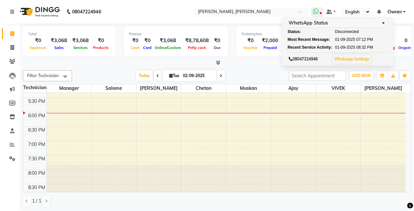
click at [353, 59] on link "Whatsapp Settings" at bounding box center [351, 59] width 35 height 5
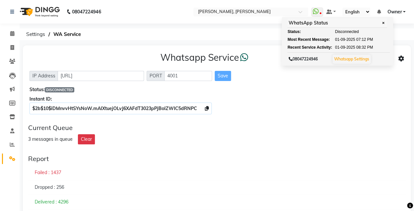
click at [41, 157] on div "Report" at bounding box center [216, 159] width 377 height 8
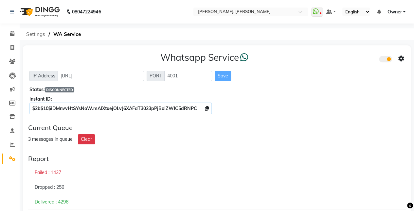
click at [42, 33] on span "Settings" at bounding box center [36, 34] width 26 height 12
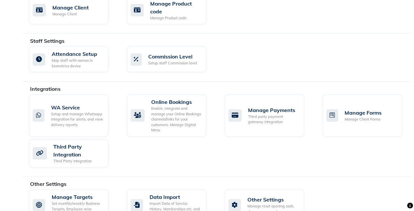
scroll to position [374, 0]
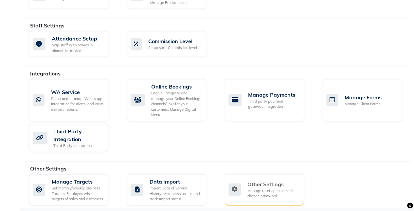
click at [270, 189] on div "Manage reset opening cash, change password." at bounding box center [272, 193] width 51 height 11
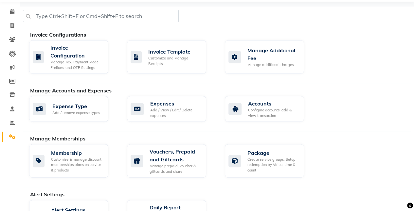
select select "2: 15"
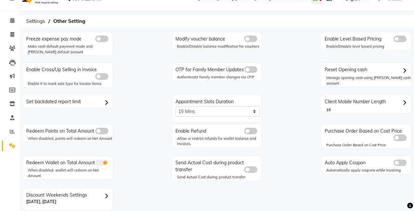
scroll to position [0, 0]
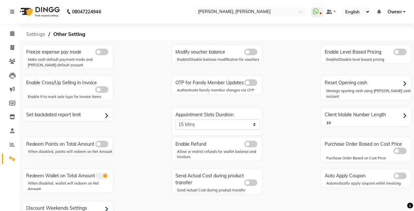
click at [41, 35] on span "Settings" at bounding box center [36, 34] width 26 height 12
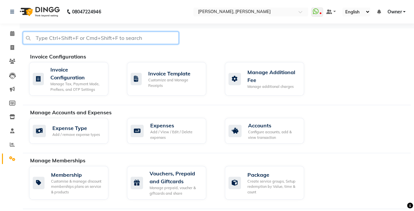
click at [43, 36] on input "text" at bounding box center [101, 38] width 156 height 12
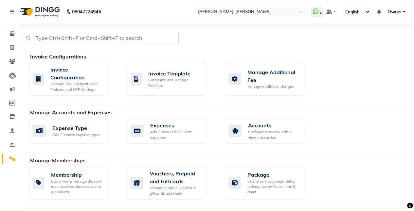
select select "2: 15"
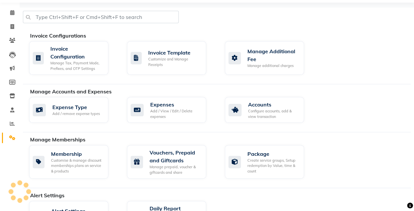
scroll to position [22, 0]
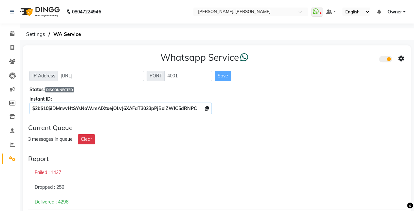
click at [223, 75] on div "Save" at bounding box center [223, 76] width 16 height 10
click at [319, 12] on icon at bounding box center [316, 11] width 6 height 7
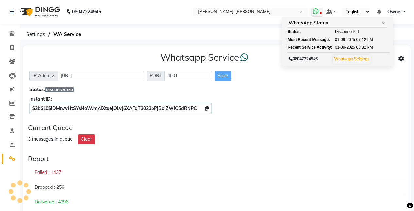
click at [319, 12] on icon at bounding box center [316, 11] width 6 height 7
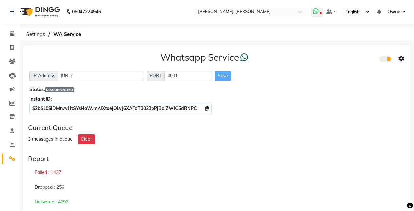
click at [319, 12] on icon at bounding box center [316, 11] width 6 height 7
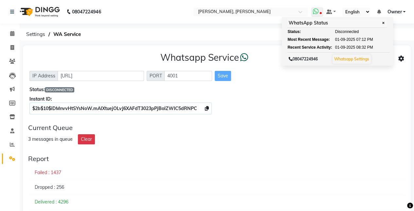
click at [319, 12] on icon at bounding box center [316, 11] width 6 height 7
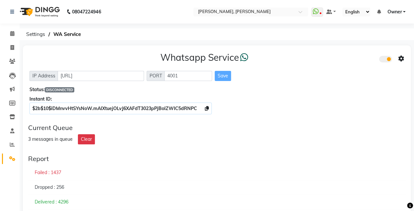
click at [403, 59] on icon at bounding box center [401, 59] width 6 height 6
click at [385, 59] on span at bounding box center [385, 59] width 13 height 7
click at [384, 60] on input "checkbox" at bounding box center [384, 60] width 0 height 0
click at [385, 59] on span at bounding box center [385, 59] width 13 height 7
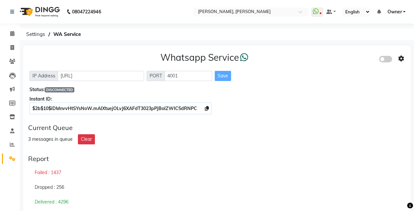
click at [384, 60] on input "checkbox" at bounding box center [384, 60] width 0 height 0
click at [385, 59] on span at bounding box center [385, 59] width 13 height 7
click at [384, 60] on input "checkbox" at bounding box center [384, 60] width 0 height 0
click at [385, 59] on span at bounding box center [385, 59] width 13 height 7
click at [384, 60] on input "checkbox" at bounding box center [384, 60] width 0 height 0
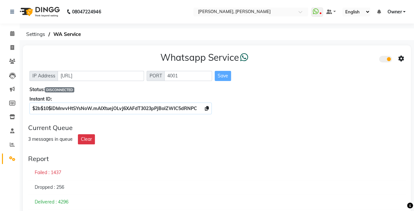
click at [385, 59] on span at bounding box center [385, 59] width 13 height 7
click at [384, 60] on input "checkbox" at bounding box center [384, 60] width 0 height 0
click at [385, 59] on span at bounding box center [385, 59] width 13 height 7
click at [384, 60] on input "checkbox" at bounding box center [384, 60] width 0 height 0
click at [385, 59] on span at bounding box center [385, 59] width 13 height 7
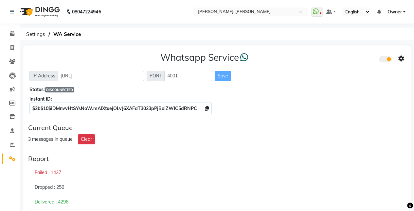
click at [384, 60] on input "checkbox" at bounding box center [384, 60] width 0 height 0
click at [385, 59] on span at bounding box center [385, 59] width 13 height 7
click at [384, 60] on input "checkbox" at bounding box center [384, 60] width 0 height 0
click at [385, 59] on span at bounding box center [385, 59] width 13 height 7
click at [384, 60] on input "checkbox" at bounding box center [384, 60] width 0 height 0
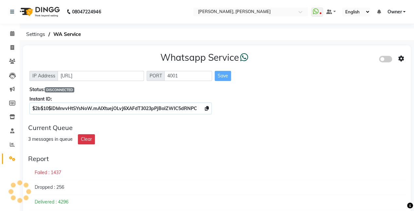
click at [385, 59] on span at bounding box center [385, 59] width 13 height 7
click at [384, 60] on input "checkbox" at bounding box center [384, 60] width 0 height 0
click at [385, 59] on span at bounding box center [385, 59] width 13 height 7
click at [384, 60] on input "checkbox" at bounding box center [384, 60] width 0 height 0
click at [385, 59] on span at bounding box center [385, 59] width 13 height 7
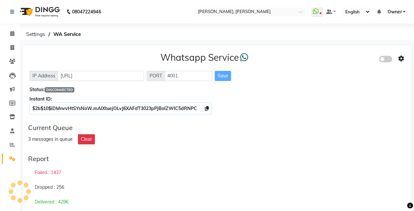
click at [384, 60] on input "checkbox" at bounding box center [384, 60] width 0 height 0
click at [385, 59] on span at bounding box center [385, 59] width 13 height 7
click at [384, 60] on input "checkbox" at bounding box center [384, 60] width 0 height 0
click at [385, 59] on span at bounding box center [385, 59] width 13 height 7
click at [384, 60] on input "checkbox" at bounding box center [384, 60] width 0 height 0
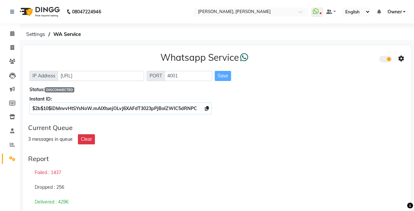
click at [383, 60] on span at bounding box center [385, 59] width 13 height 7
click at [384, 60] on input "checkbox" at bounding box center [384, 60] width 0 height 0
click at [383, 60] on span at bounding box center [385, 59] width 13 height 7
click at [384, 60] on input "checkbox" at bounding box center [384, 60] width 0 height 0
click at [383, 60] on span at bounding box center [385, 59] width 13 height 7
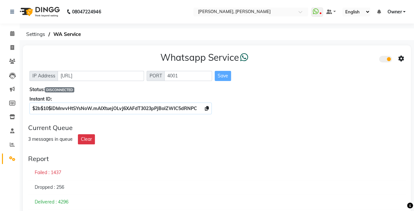
click at [384, 60] on input "checkbox" at bounding box center [384, 60] width 0 height 0
click at [383, 60] on span at bounding box center [385, 59] width 13 height 7
click at [384, 60] on input "checkbox" at bounding box center [384, 60] width 0 height 0
click at [383, 60] on span at bounding box center [385, 59] width 13 height 7
click at [384, 60] on input "checkbox" at bounding box center [384, 60] width 0 height 0
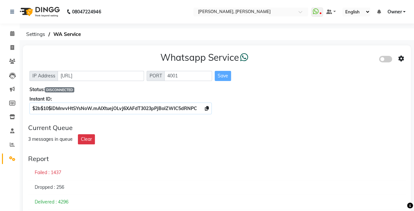
click at [383, 60] on span at bounding box center [385, 59] width 13 height 7
click at [384, 60] on input "checkbox" at bounding box center [384, 60] width 0 height 0
click at [383, 59] on span at bounding box center [385, 59] width 13 height 7
click at [384, 60] on input "checkbox" at bounding box center [384, 60] width 0 height 0
click at [383, 59] on span at bounding box center [385, 59] width 13 height 7
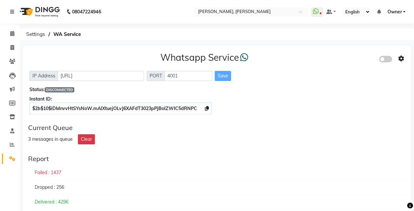
click at [384, 60] on input "checkbox" at bounding box center [384, 60] width 0 height 0
click at [399, 58] on icon at bounding box center [401, 59] width 6 height 6
click at [372, 72] on div "Turn on Whatsapp for all customers" at bounding box center [353, 72] width 75 height 8
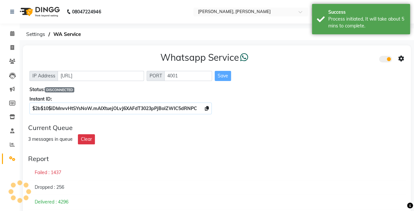
click at [399, 57] on icon at bounding box center [401, 59] width 6 height 6
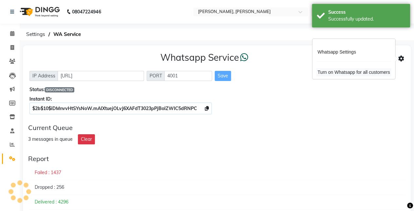
click at [357, 74] on div "Turn on Whatsapp for all customers" at bounding box center [353, 72] width 75 height 8
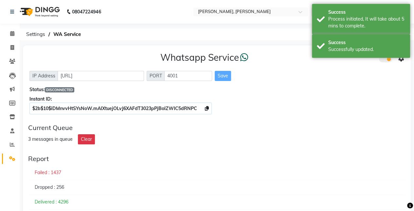
click at [365, 79] on div "IP Address [URL] PORT 4001 Save" at bounding box center [216, 76] width 375 height 10
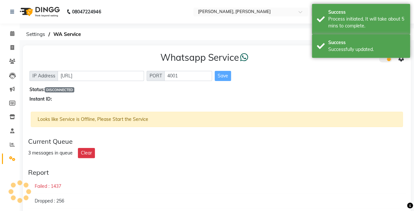
click at [411, 204] on icon at bounding box center [410, 206] width 6 height 6
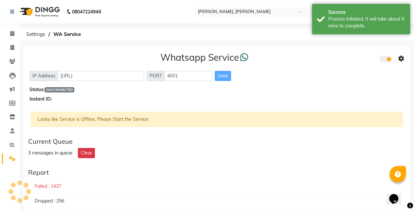
click at [411, 204] on icon at bounding box center [410, 206] width 6 height 6
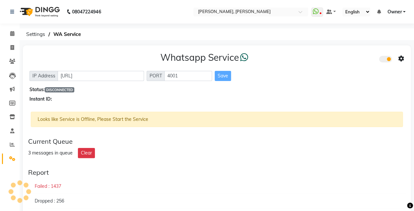
click at [127, 121] on div "Looks like Service is Offline, Please Start the Service" at bounding box center [217, 119] width 372 height 15
click at [319, 12] on span at bounding box center [317, 12] width 12 height 9
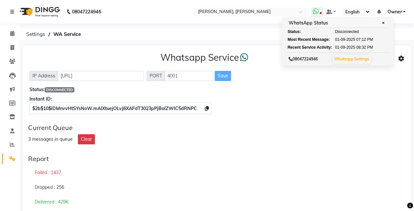
click at [319, 12] on span at bounding box center [317, 12] width 12 height 9
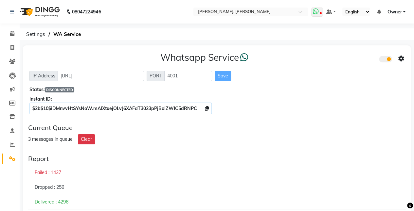
click at [319, 12] on span at bounding box center [317, 12] width 12 height 9
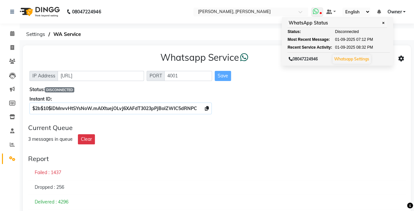
click at [319, 12] on span at bounding box center [317, 12] width 12 height 9
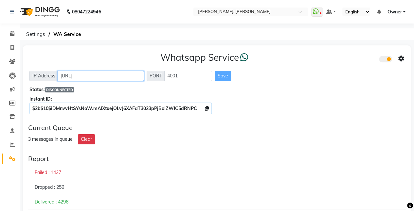
click at [137, 76] on input "[URL]" at bounding box center [101, 76] width 86 height 10
drag, startPoint x: 137, startPoint y: 76, endPoint x: 277, endPoint y: 115, distance: 145.3
click at [277, 115] on div "Whatsapp Service IP Address [URL] PORT 4001 Save Status: DISCONNECTED Instant I…" at bounding box center [217, 81] width 388 height 73
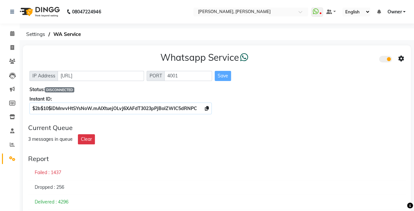
click at [277, 115] on div "Whatsapp Service IP Address [URL] PORT 4001 Save Status: DISCONNECTED Instant I…" at bounding box center [217, 81] width 388 height 73
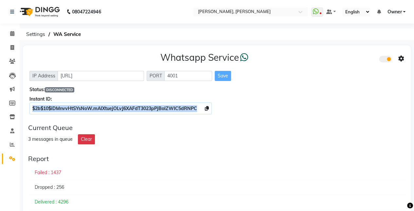
click at [277, 115] on div "Whatsapp Service IP Address [URL] PORT 4001 Save Status: DISCONNECTED Instant I…" at bounding box center [217, 81] width 388 height 73
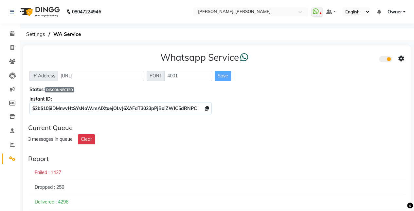
drag, startPoint x: 277, startPoint y: 115, endPoint x: 252, endPoint y: 133, distance: 30.7
click at [252, 133] on div "Current Queue 3 messages in queue Clear" at bounding box center [217, 134] width 382 height 26
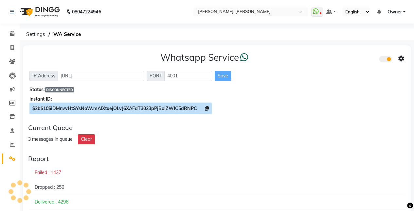
click at [191, 107] on span "$2b$10$iDMnvvHtSYsNoW.mAlXtuejOLvJ6XAFdT3023pPjBoIZWIC5dRNPC" at bounding box center [114, 109] width 165 height 6
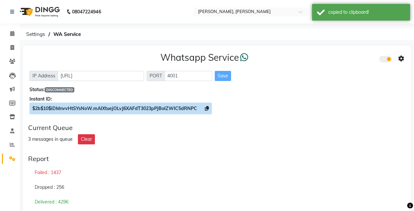
click at [191, 107] on span "$2b$10$iDMnvvHtSYsNoW.mAlXtuejOLvJ6XAFdT3023pPjBoIZWIC5dRNPC" at bounding box center [114, 109] width 165 height 6
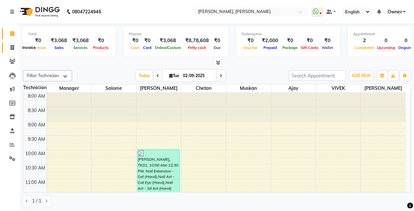
click at [14, 45] on span at bounding box center [12, 48] width 11 height 8
select select "service"
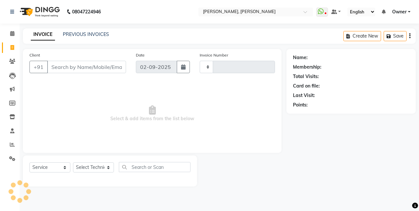
type input "0793"
select select "5749"
click at [324, 11] on span at bounding box center [322, 12] width 12 height 9
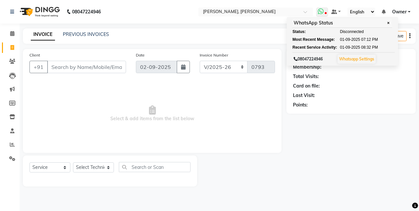
click at [296, 57] on icon at bounding box center [295, 59] width 4 height 4
click at [361, 59] on link "Whatsapp Settings" at bounding box center [356, 59] width 35 height 5
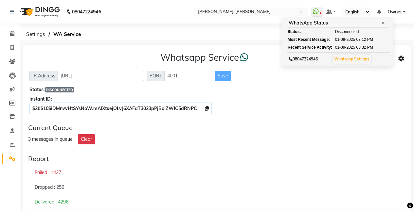
click at [399, 59] on icon at bounding box center [401, 59] width 6 height 6
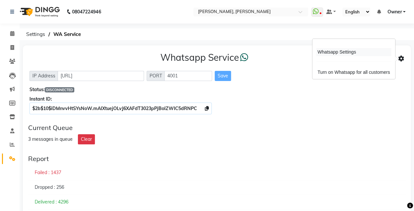
click at [331, 53] on div "Whatsapp Settings" at bounding box center [353, 52] width 75 height 8
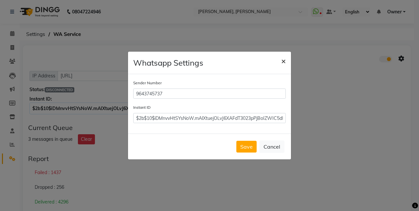
click at [286, 60] on button "×" at bounding box center [283, 61] width 15 height 18
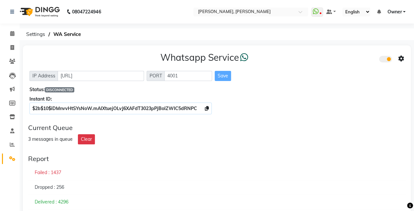
click at [12, 41] on li "Invoice" at bounding box center [10, 48] width 20 height 14
click at [12, 48] on icon at bounding box center [12, 47] width 4 height 5
select select "service"
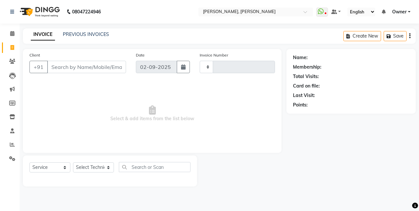
type input "0793"
select select "5749"
click at [80, 34] on link "PREVIOUS INVOICES" at bounding box center [86, 34] width 46 height 6
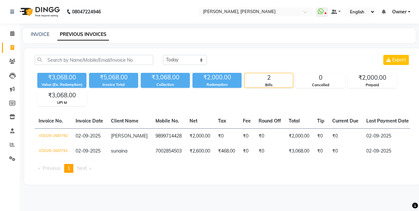
click at [270, 82] on div "Bills" at bounding box center [268, 85] width 48 height 6
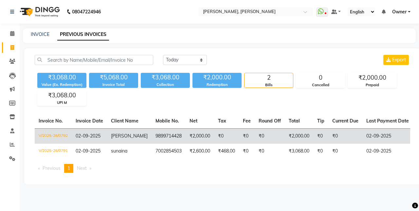
click at [188, 135] on td "₹2,000.00" at bounding box center [199, 136] width 28 height 15
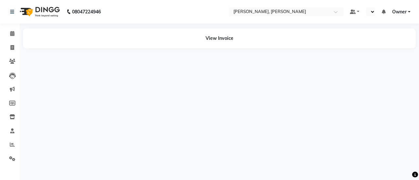
select select "en"
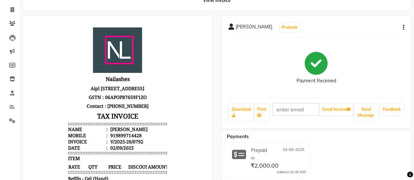
scroll to position [36, 0]
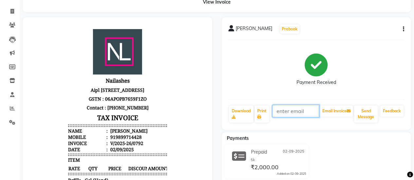
click at [296, 110] on input "text" at bounding box center [295, 111] width 47 height 12
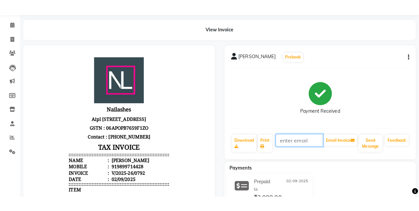
scroll to position [0, 0]
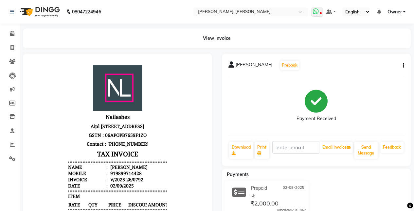
click at [317, 11] on icon at bounding box center [316, 11] width 6 height 7
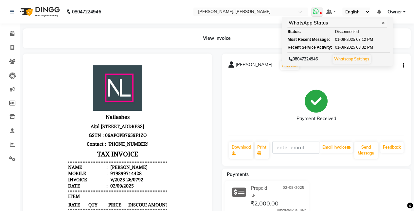
click at [317, 11] on icon at bounding box center [316, 11] width 6 height 7
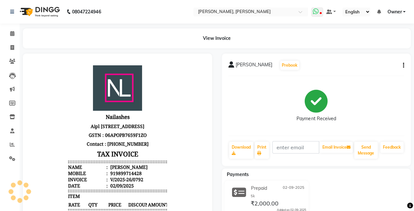
click at [317, 11] on icon at bounding box center [316, 11] width 6 height 7
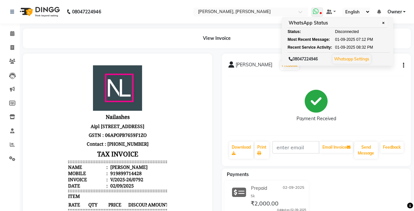
click at [317, 11] on icon at bounding box center [316, 11] width 6 height 7
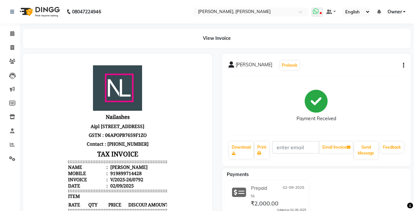
click at [316, 12] on icon at bounding box center [316, 11] width 6 height 7
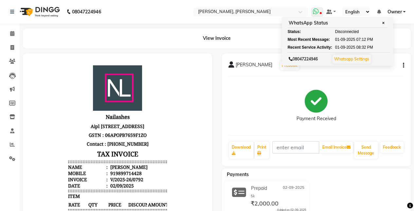
click at [316, 12] on icon at bounding box center [316, 11] width 6 height 7
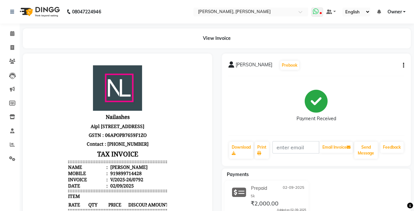
click at [316, 12] on icon at bounding box center [316, 11] width 6 height 7
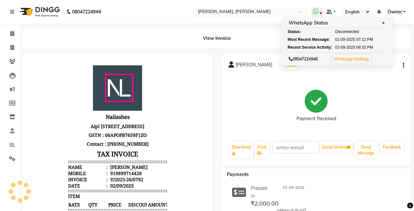
click at [316, 12] on icon at bounding box center [316, 11] width 6 height 7
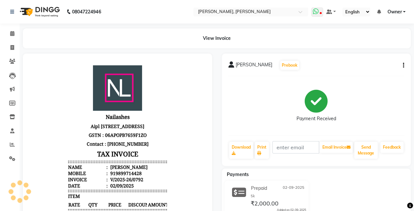
click at [316, 12] on icon at bounding box center [316, 11] width 6 height 7
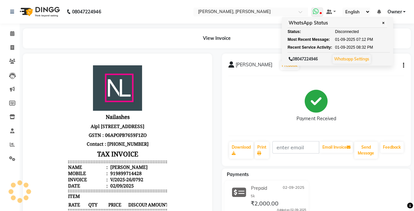
click at [316, 12] on icon at bounding box center [316, 11] width 6 height 7
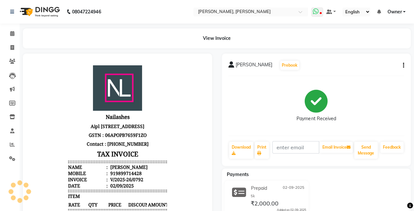
click at [316, 12] on icon at bounding box center [316, 11] width 6 height 7
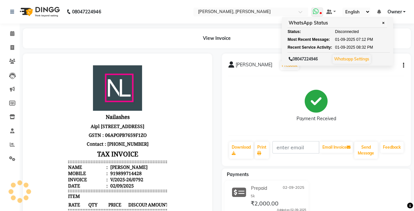
click at [316, 12] on icon at bounding box center [316, 11] width 6 height 7
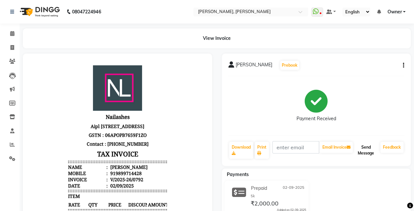
click at [366, 149] on button "Send Message" at bounding box center [366, 150] width 24 height 17
click at [319, 10] on span at bounding box center [317, 12] width 12 height 9
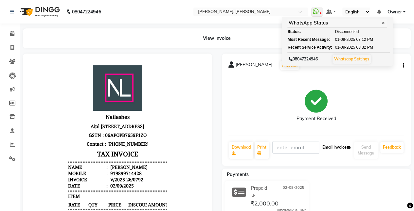
click at [342, 145] on button "Email Invoice" at bounding box center [335, 147] width 33 height 11
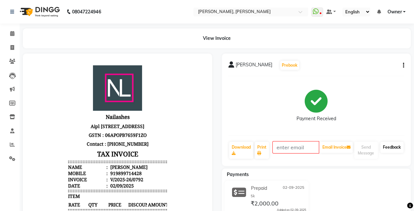
click at [390, 147] on link "Feedback" at bounding box center [391, 147] width 23 height 11
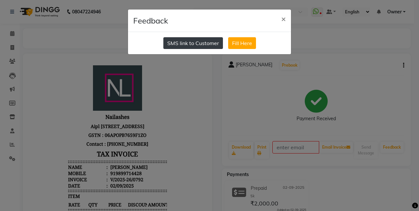
click at [198, 41] on button "SMS link to Customer" at bounding box center [193, 43] width 60 height 12
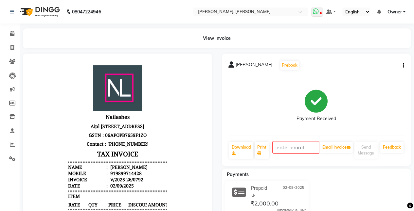
click at [317, 11] on icon at bounding box center [316, 11] width 6 height 7
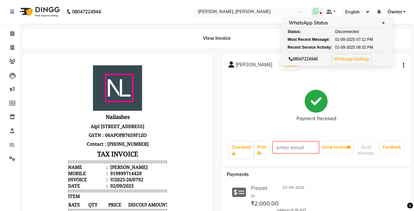
click at [317, 11] on icon at bounding box center [316, 11] width 6 height 7
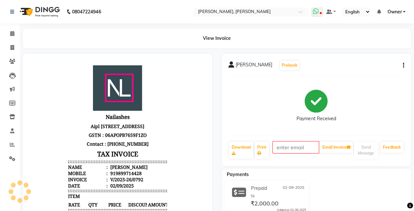
click at [317, 11] on icon at bounding box center [316, 11] width 6 height 7
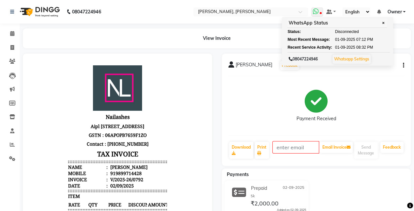
click at [317, 11] on icon at bounding box center [316, 11] width 6 height 7
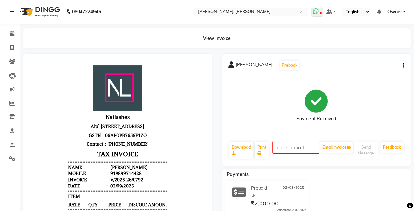
click at [317, 11] on icon at bounding box center [316, 11] width 6 height 7
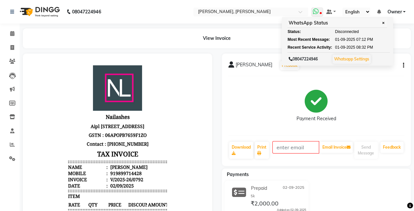
click at [317, 11] on icon at bounding box center [316, 11] width 6 height 7
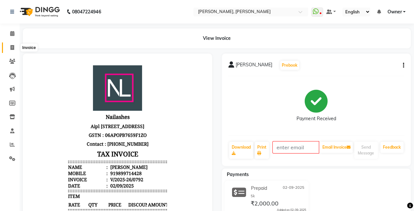
click at [10, 45] on icon at bounding box center [12, 47] width 4 height 5
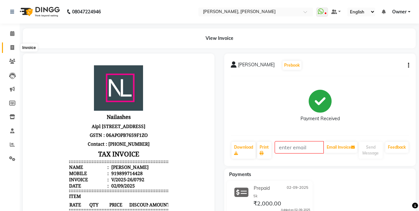
select select "5749"
select select "service"
